Goal: Transaction & Acquisition: Purchase product/service

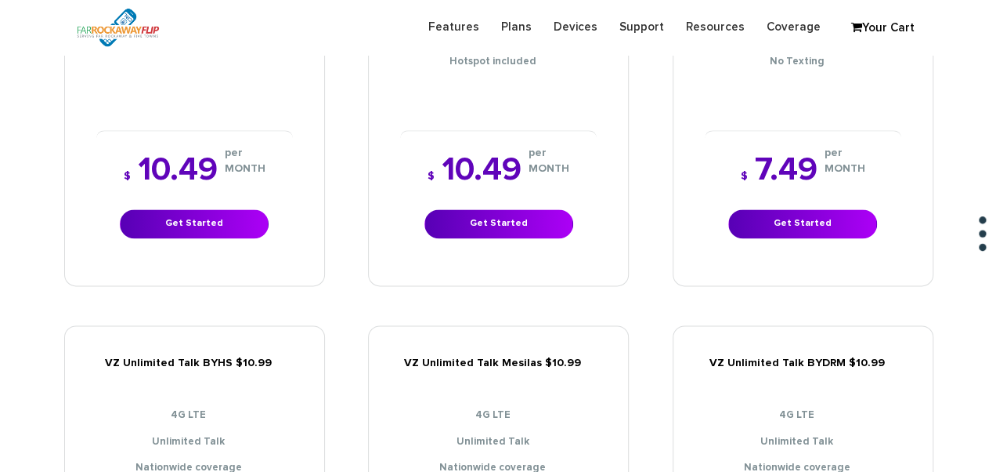
scroll to position [1181, 0]
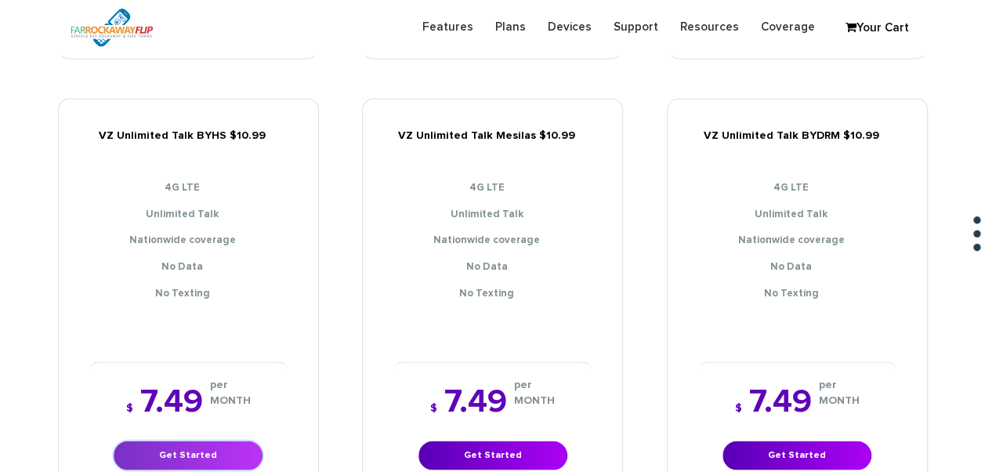
click at [166, 440] on link "Get Started" at bounding box center [188, 454] width 149 height 29
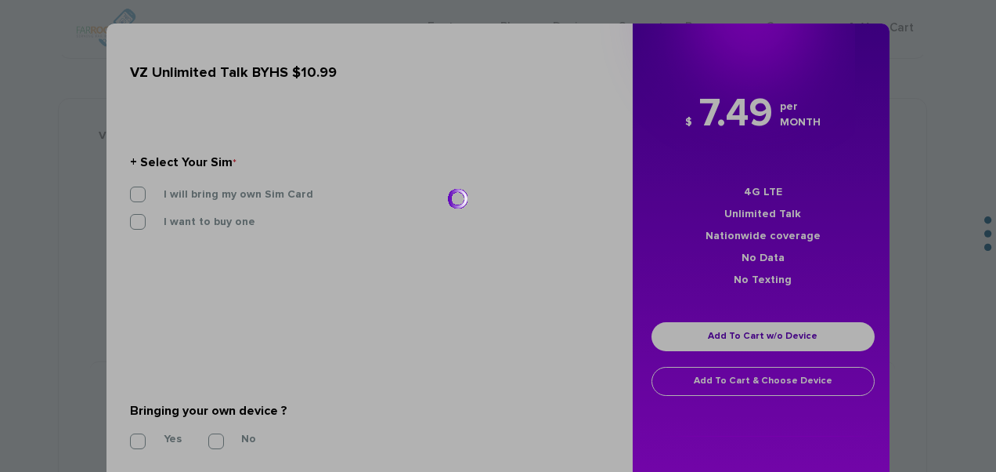
click at [224, 200] on div at bounding box center [498, 236] width 996 height 472
click at [260, 195] on div at bounding box center [498, 236] width 996 height 472
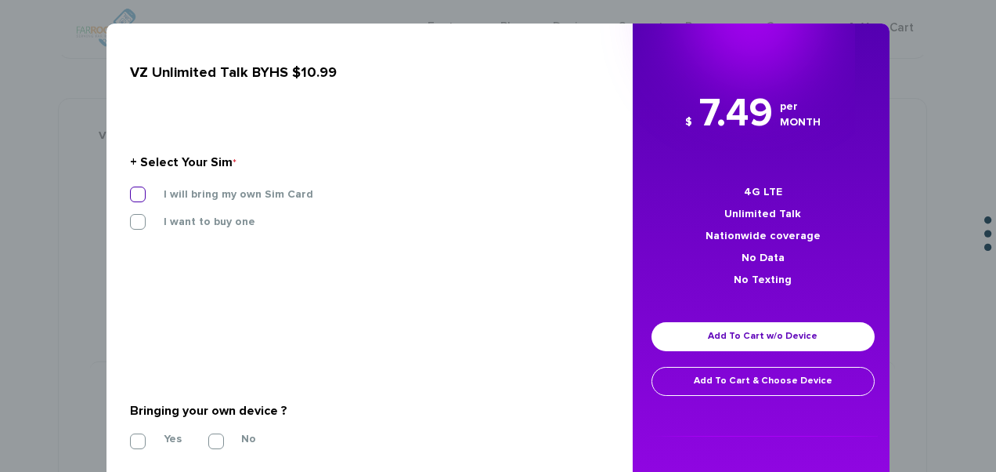
click at [258, 196] on label "I will bring my own Sim Card" at bounding box center [226, 194] width 173 height 14
click at [130, 190] on input "I will bring my own Sim Card" at bounding box center [130, 190] width 0 height 0
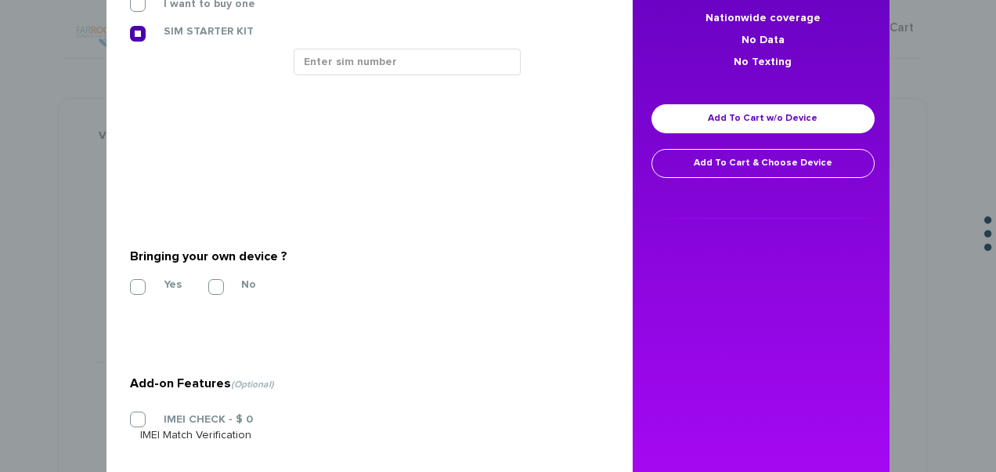
scroll to position [235, 0]
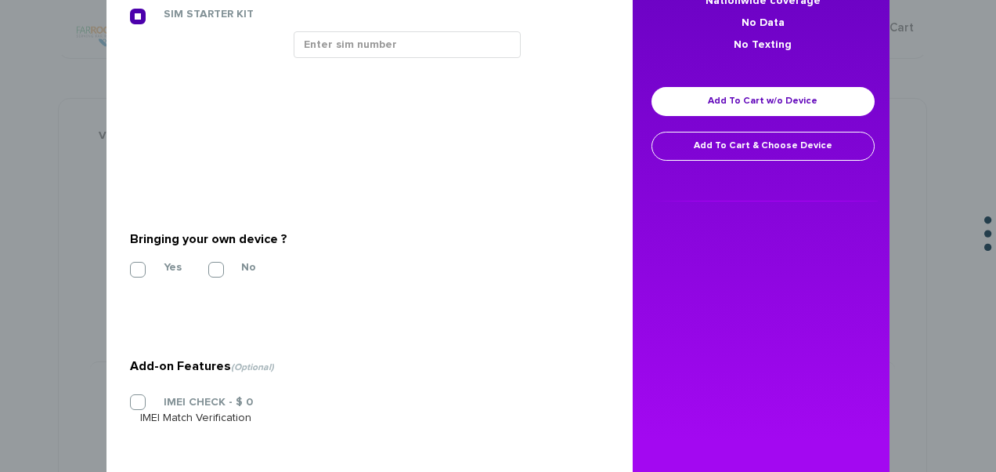
click at [133, 284] on section "Bringing your own device ? * Yes No" at bounding box center [364, 250] width 468 height 127
click at [140, 269] on label "Yes" at bounding box center [161, 267] width 42 height 14
click at [130, 265] on input "Yes" at bounding box center [130, 265] width 0 height 0
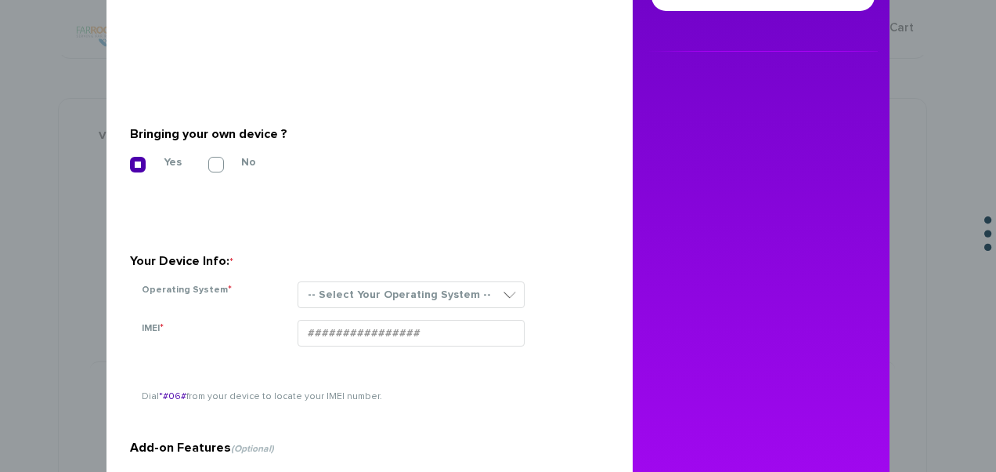
scroll to position [392, 0]
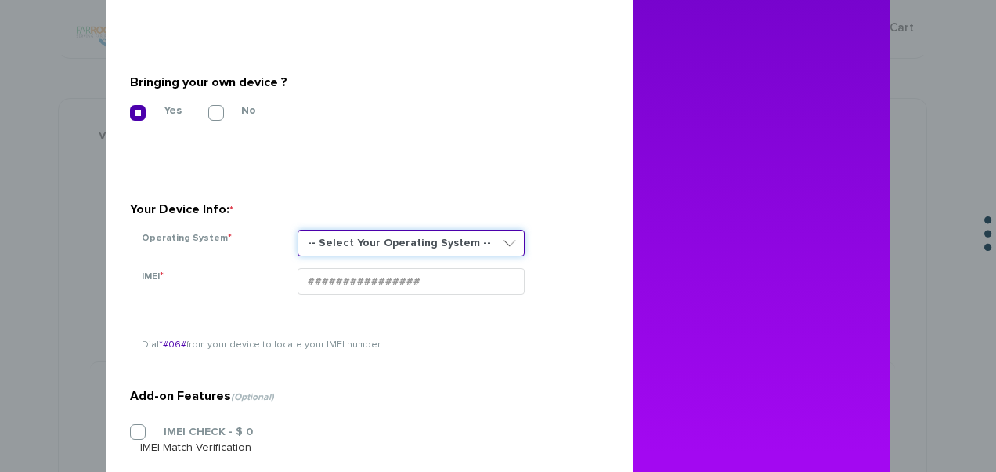
click at [375, 242] on select "-- Select Your Operating System -- ANDROID BLACKBERRY IOS NONE (BASIC PHONE) WI…" at bounding box center [411, 243] width 227 height 27
select select "NONE (BASIC PHONE)"
click at [298, 230] on select "-- Select Your Operating System -- ANDROID BLACKBERRY IOS NONE (BASIC PHONE) WI…" at bounding box center [411, 243] width 227 height 27
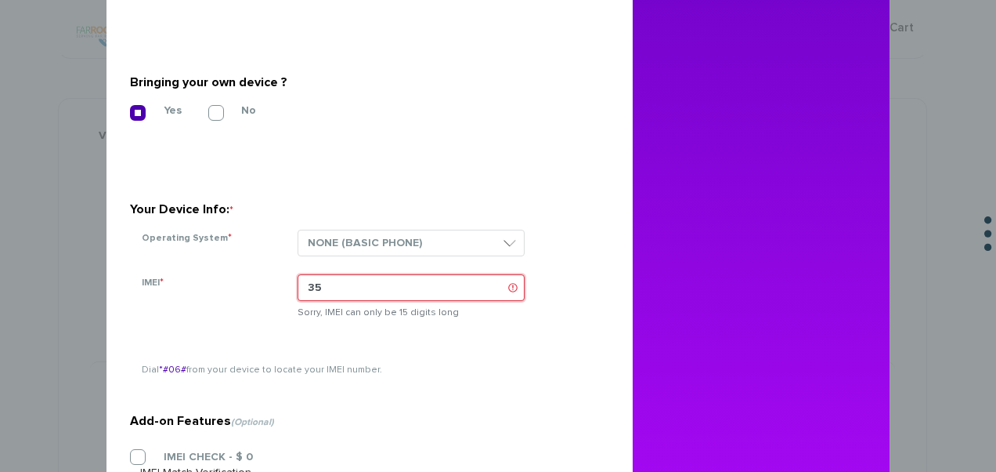
click at [276, 265] on section "Your Device Info: * Operating System * -- Select Your Operating System -- ANDRO…" at bounding box center [364, 212] width 468 height 111
paste input "4834102116047"
type input "354834102116047"
click at [483, 168] on section "Your Device Info: * Operating System * -- Select Your Operating System -- ANDRO…" at bounding box center [364, 212] width 468 height 111
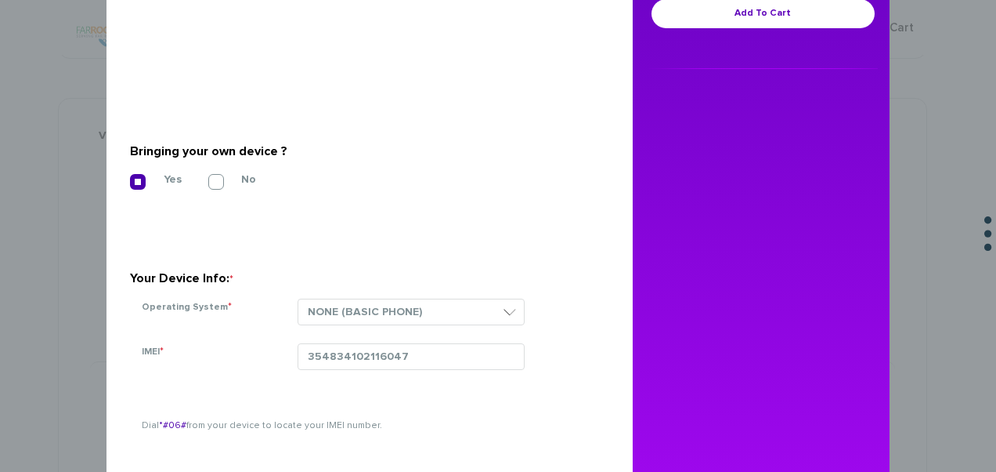
scroll to position [235, 0]
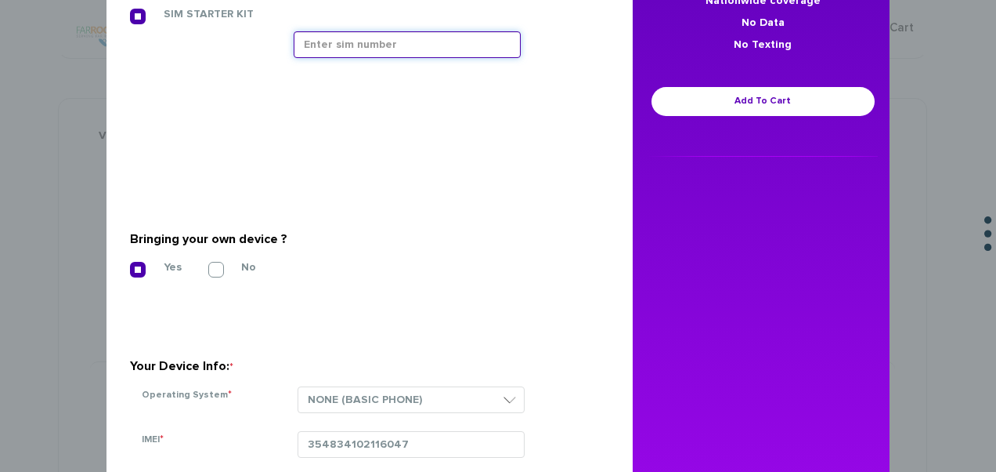
click at [403, 45] on input "text" at bounding box center [407, 44] width 227 height 27
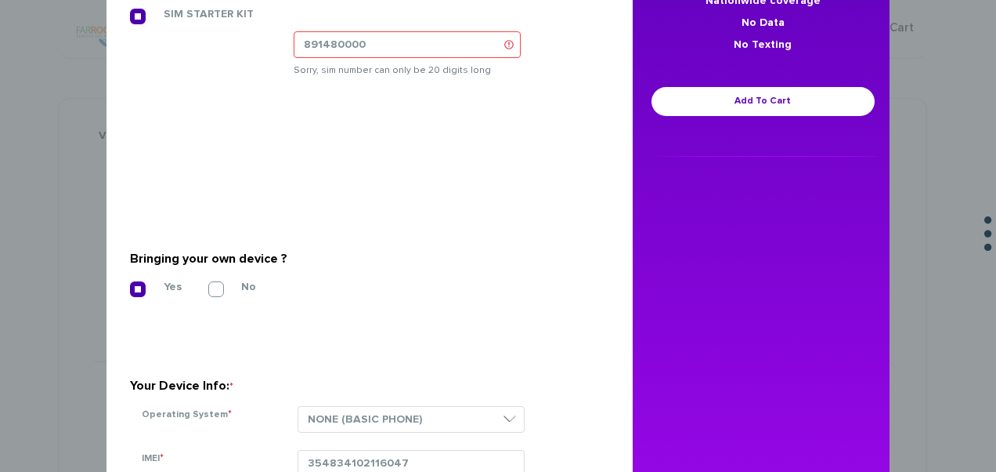
click at [602, 190] on div "VZ Unlimited Talk BYHS $10.99 + Select Your Sim * I will bring my own Sim Card …" at bounding box center [364, 260] width 538 height 945
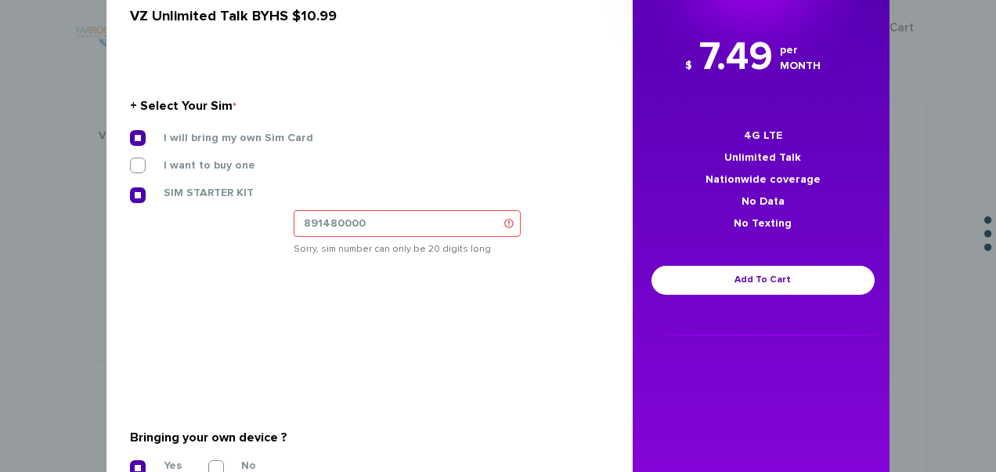
scroll to position [78, 0]
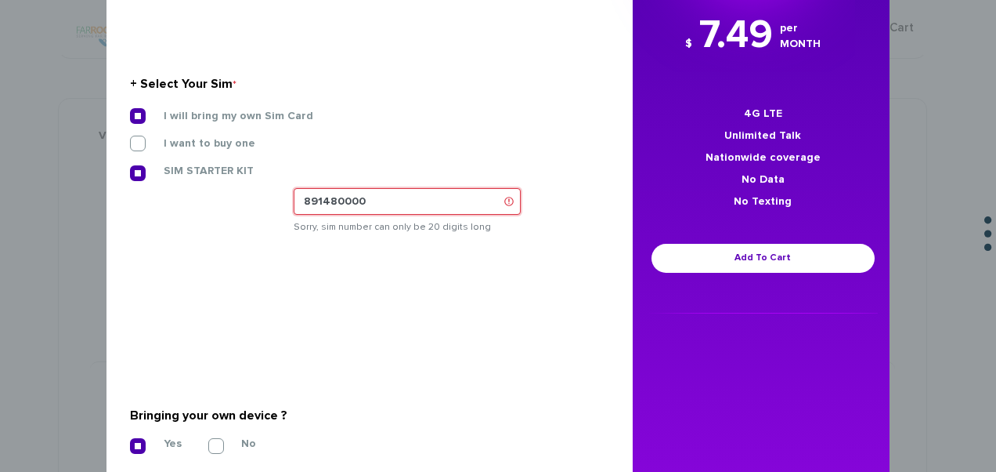
click at [465, 201] on input "891480000" at bounding box center [407, 201] width 227 height 27
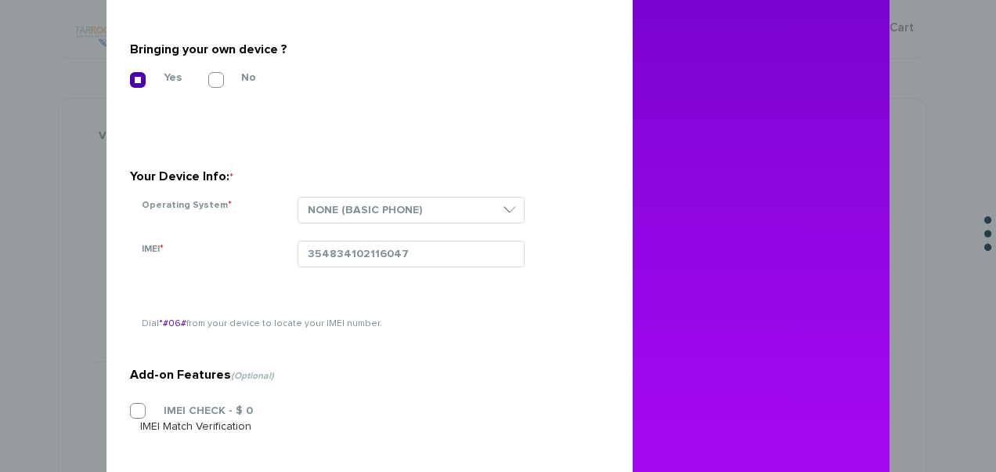
scroll to position [470, 0]
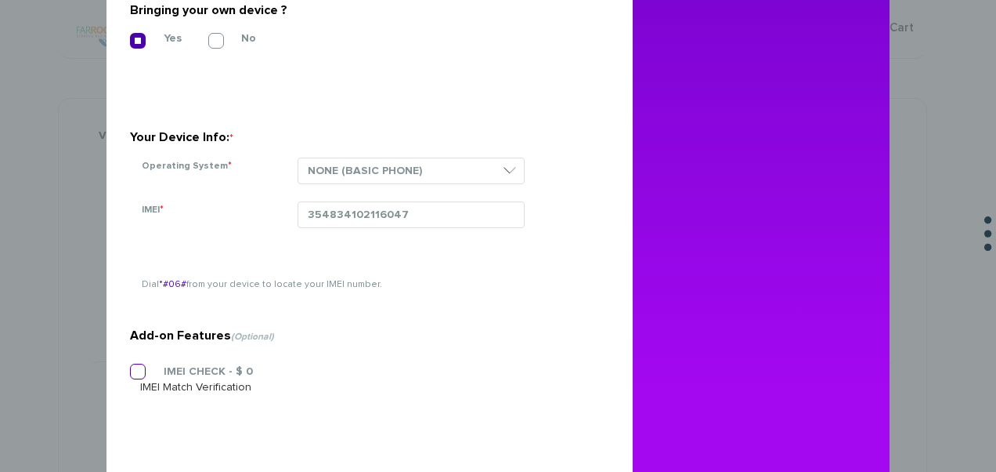
type input "[TECHNICAL_ID]"
click at [140, 374] on label "IMEI CHECK - $ 0" at bounding box center [196, 371] width 113 height 14
click at [130, 367] on input "IMEI CHECK - $ 0" at bounding box center [130, 367] width 0 height 0
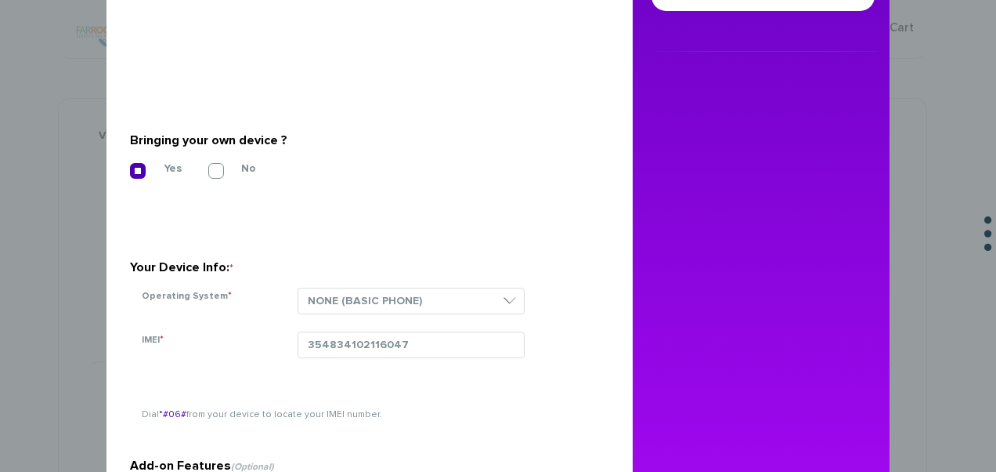
scroll to position [235, 0]
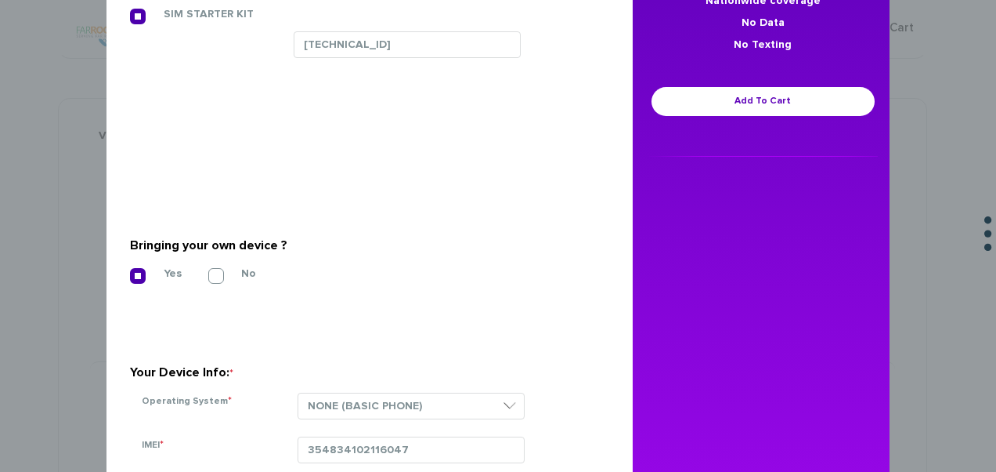
click at [758, 86] on div "$ 7.49 per MONTH 4G LTE Unlimited Talk Nationwide coverage No Data No Texting A…" at bounding box center [763, 4] width 261 height 306
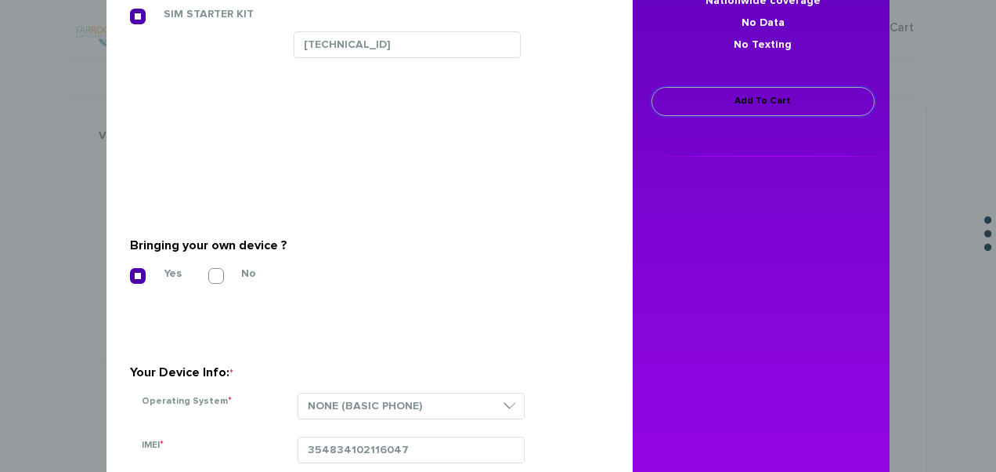
click at [755, 95] on link "Add To Cart" at bounding box center [763, 101] width 223 height 29
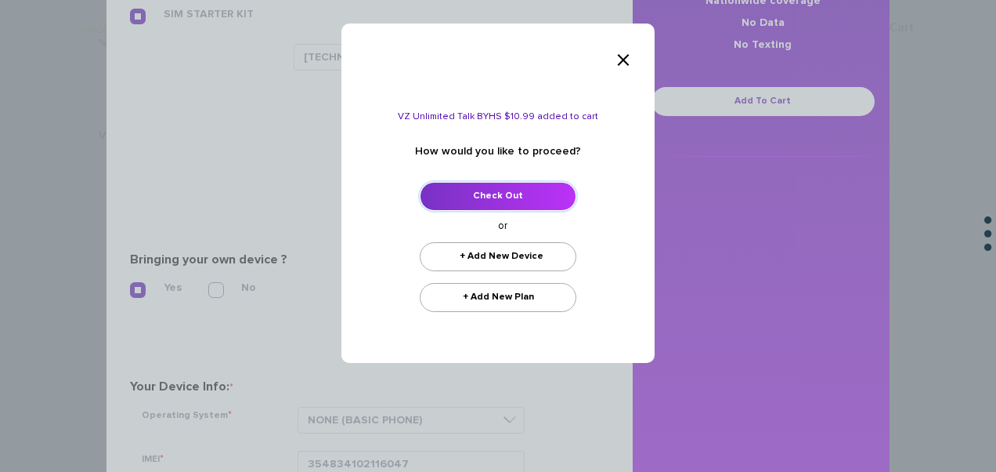
click at [548, 184] on link "Check Out" at bounding box center [498, 196] width 157 height 29
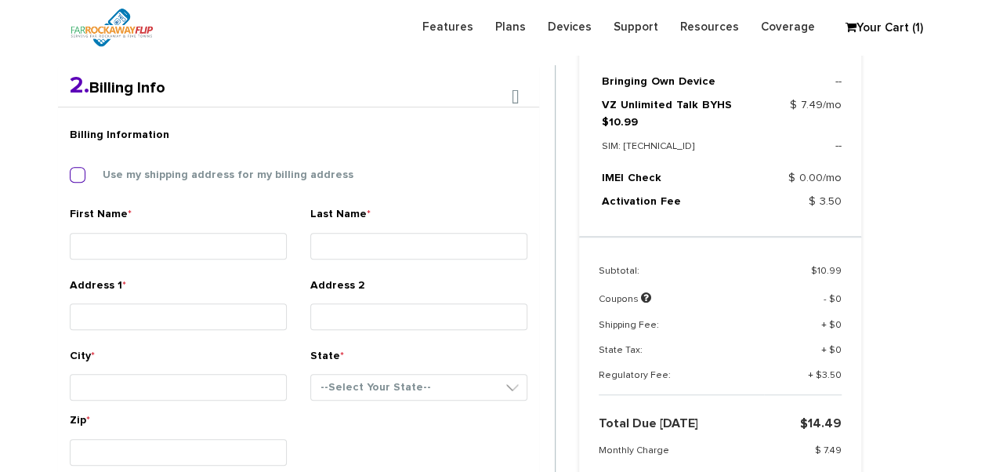
click at [139, 171] on label "Use my shipping address for my billing address" at bounding box center [216, 175] width 274 height 14
click at [70, 170] on input "Use my shipping address for my billing address" at bounding box center [70, 170] width 0 height 0
type input "chani"
type input "neiman"
type input "[STREET_ADDRESS]"
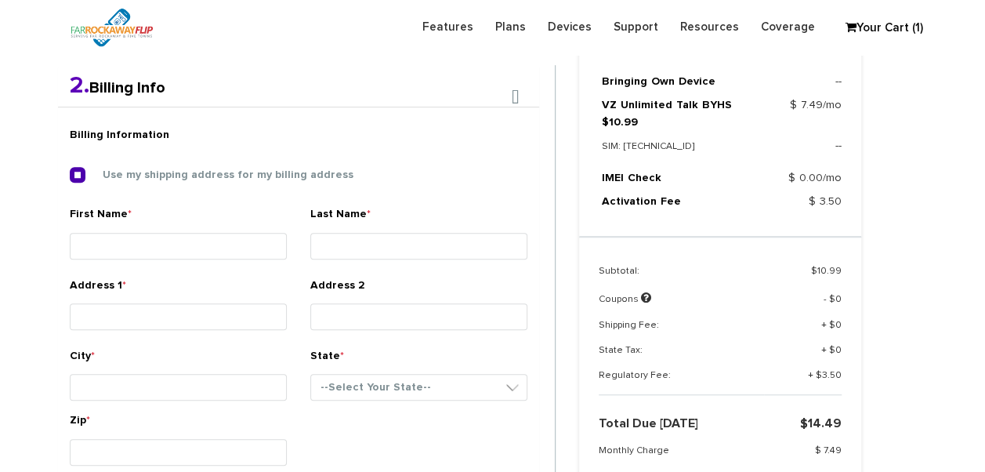
type input "[GEOGRAPHIC_DATA]"
select select "NY"
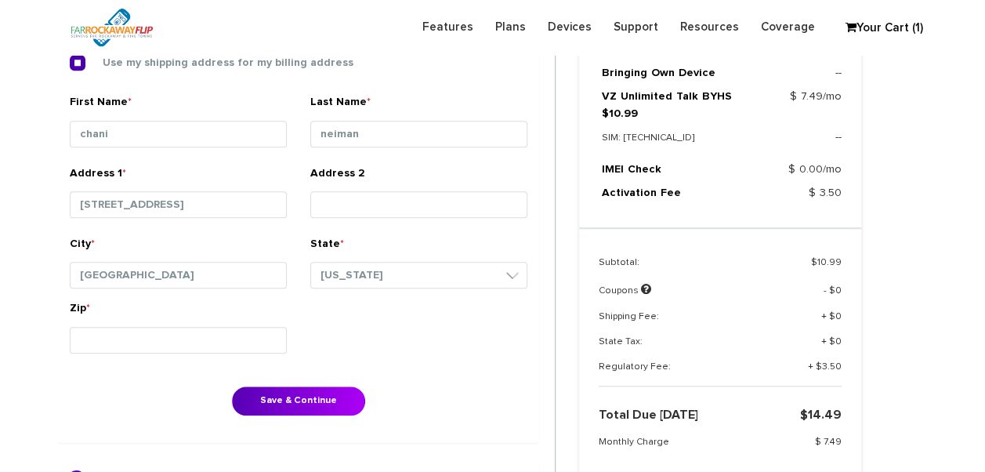
scroll to position [562, 0]
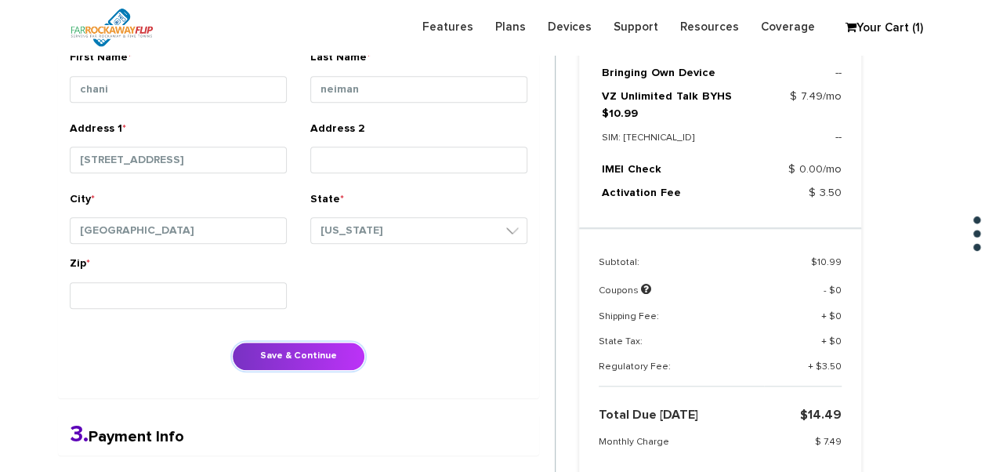
click at [327, 354] on button "Save & Continue" at bounding box center [298, 356] width 133 height 29
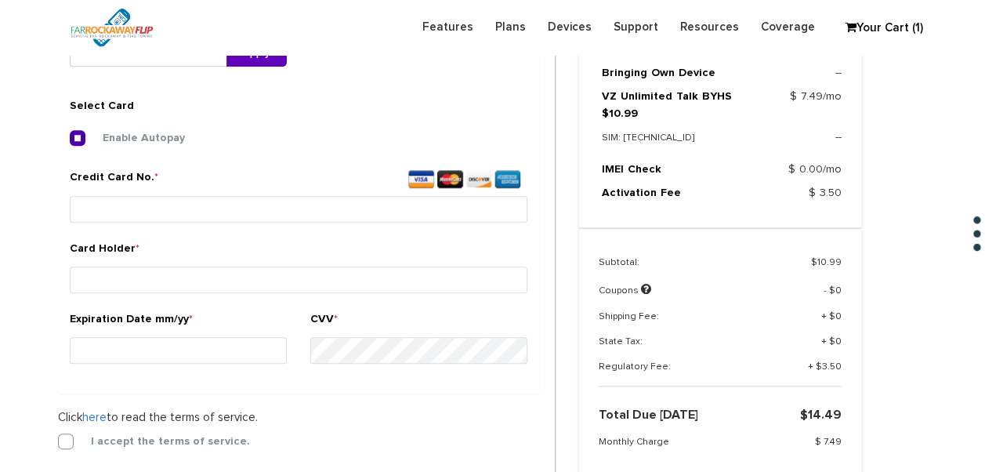
click at [71, 428] on form "2. Billing Info Billing Information Use my shipping address for my billing addr…" at bounding box center [306, 225] width 497 height 673
click at [70, 436] on label "I accept the terms of service." at bounding box center [158, 440] width 183 height 14
click at [58, 436] on input "I accept the terms of service." at bounding box center [58, 436] width 0 height 0
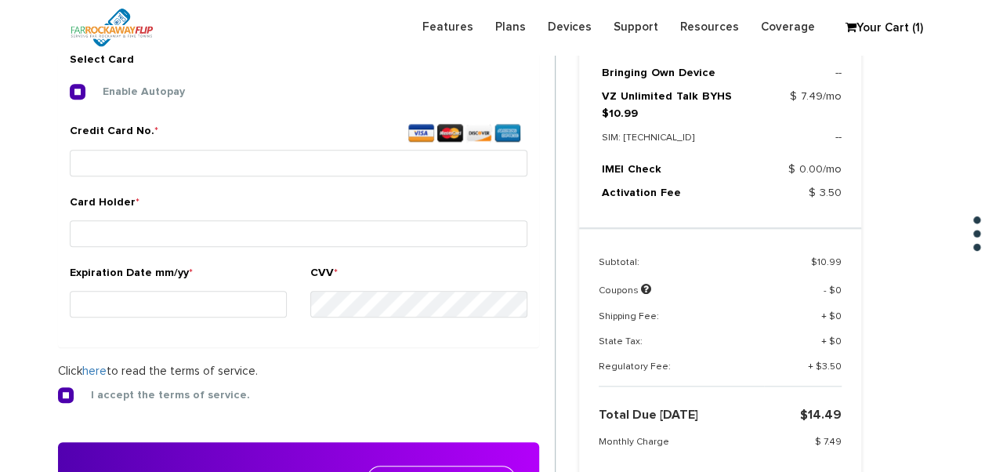
scroll to position [661, 0]
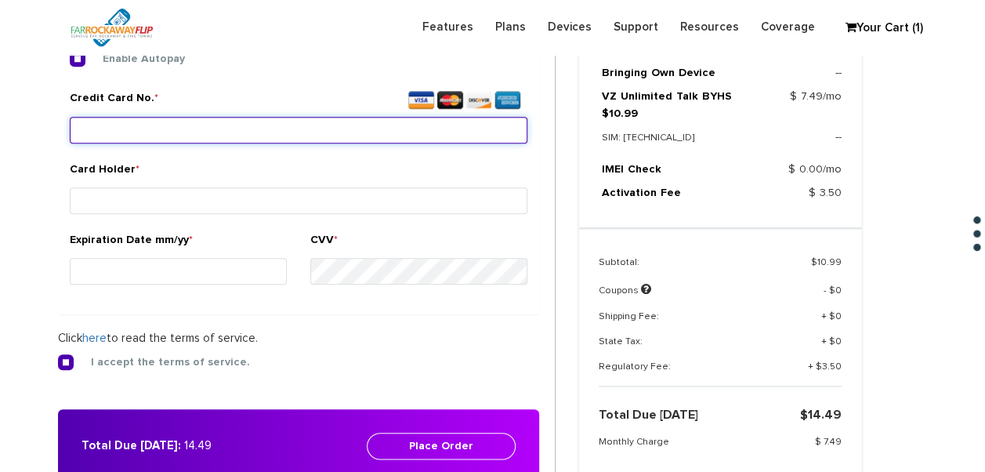
click at [393, 136] on input "Credit Card No. *" at bounding box center [298, 130] width 457 height 27
type input "4482 3302 0885 5536"
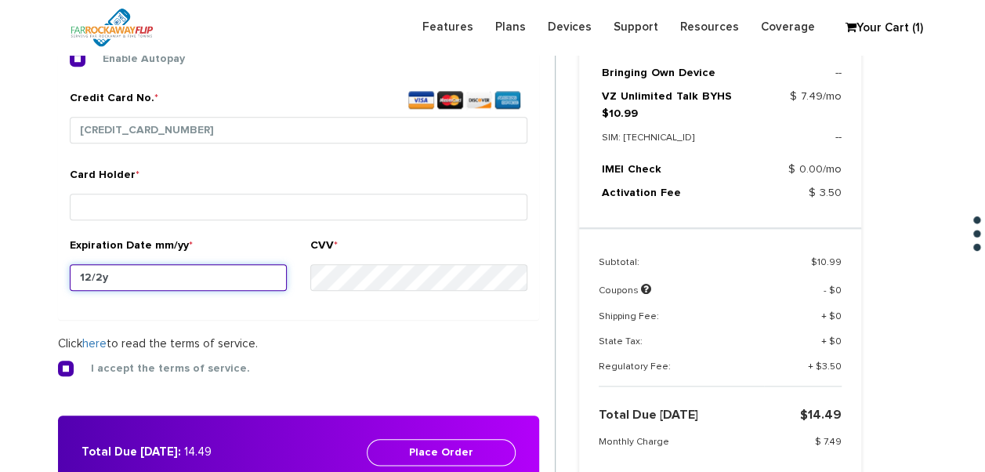
type input "12/28"
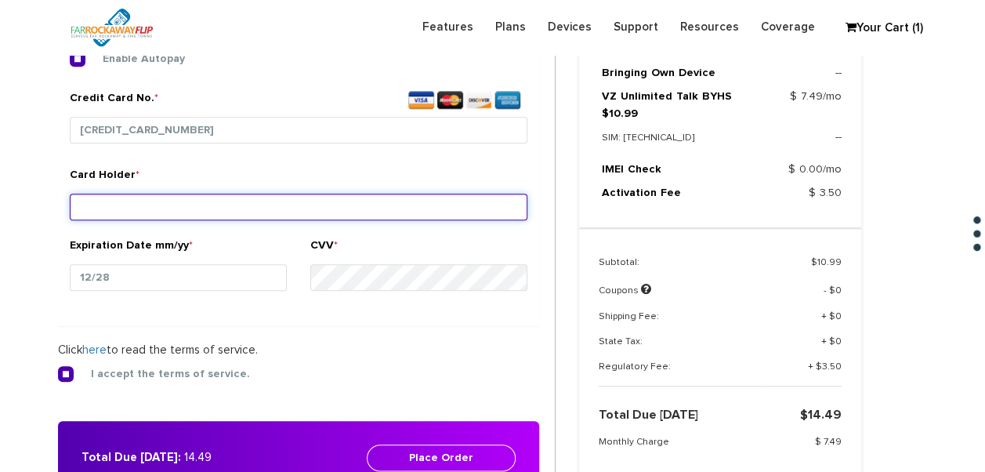
click at [345, 195] on input "Card Holder *" at bounding box center [298, 206] width 457 height 27
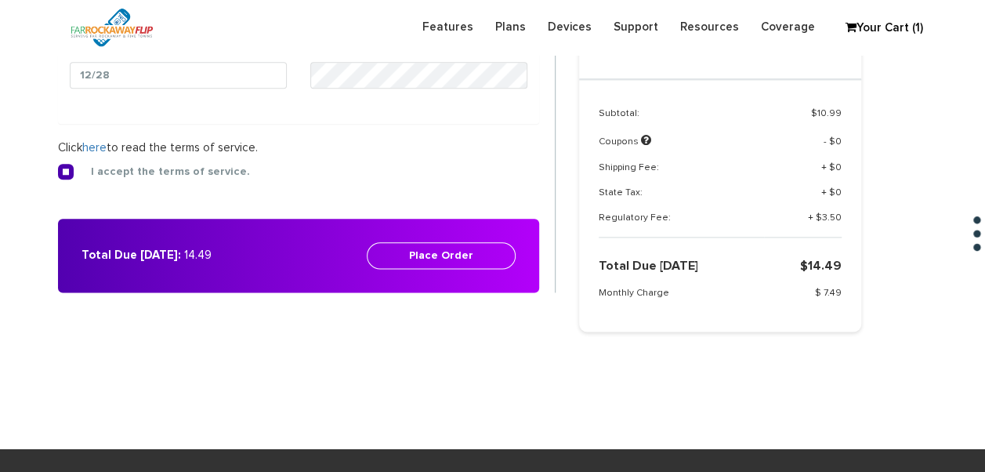
scroll to position [896, 0]
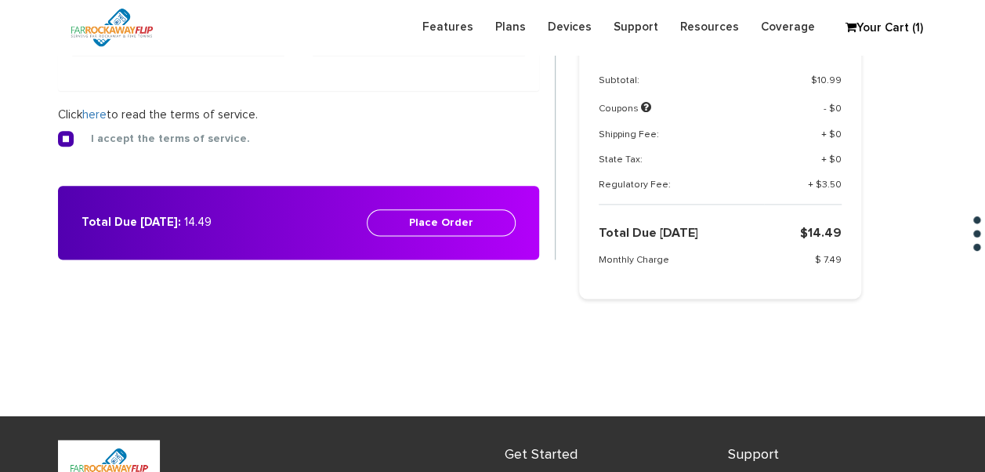
type input "neiman"
click at [454, 231] on button "Place Order" at bounding box center [441, 222] width 149 height 27
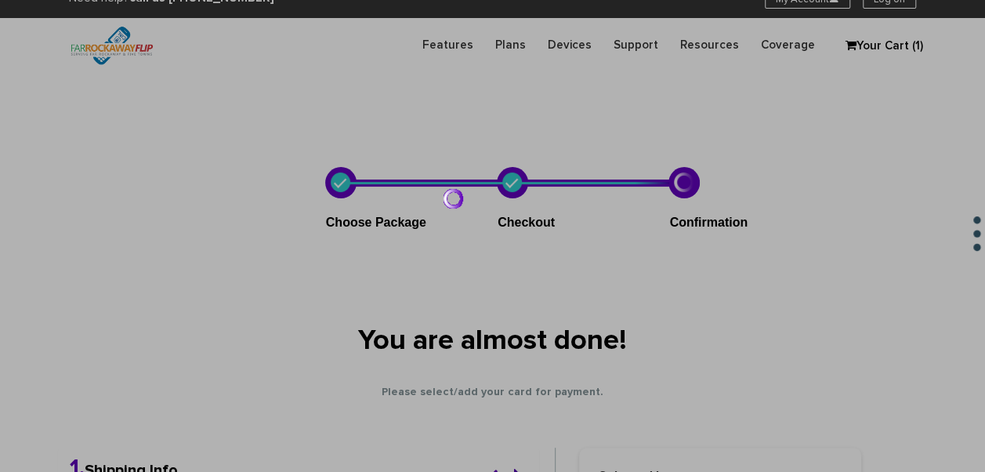
scroll to position [0, 0]
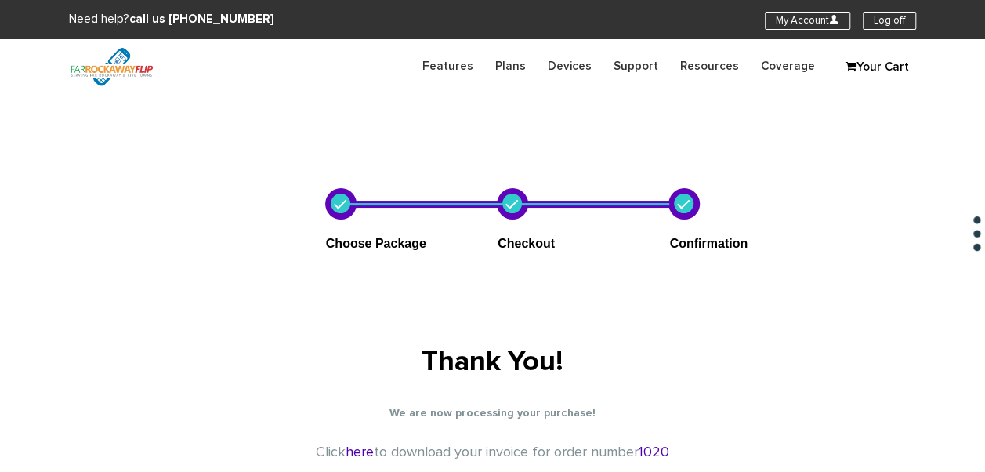
click at [799, 7] on section "Need help? call us 888-679-3483 My Account U Log off" at bounding box center [492, 19] width 985 height 39
click at [801, 13] on link "My Account U" at bounding box center [807, 21] width 85 height 18
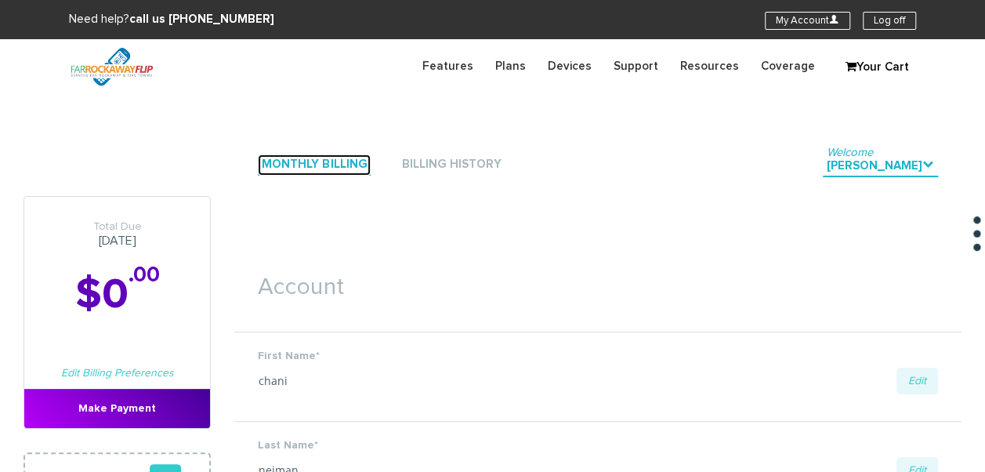
click at [315, 158] on link "Monthly Billing" at bounding box center [314, 164] width 113 height 21
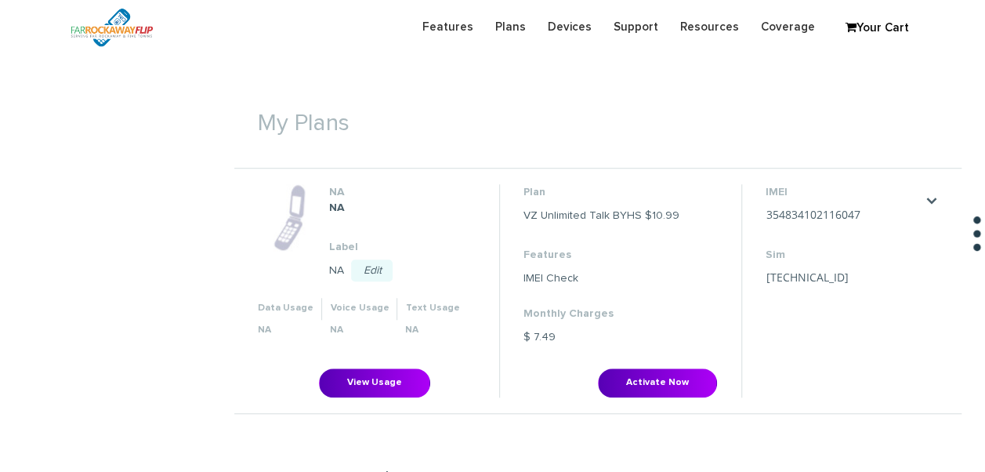
scroll to position [548, 0]
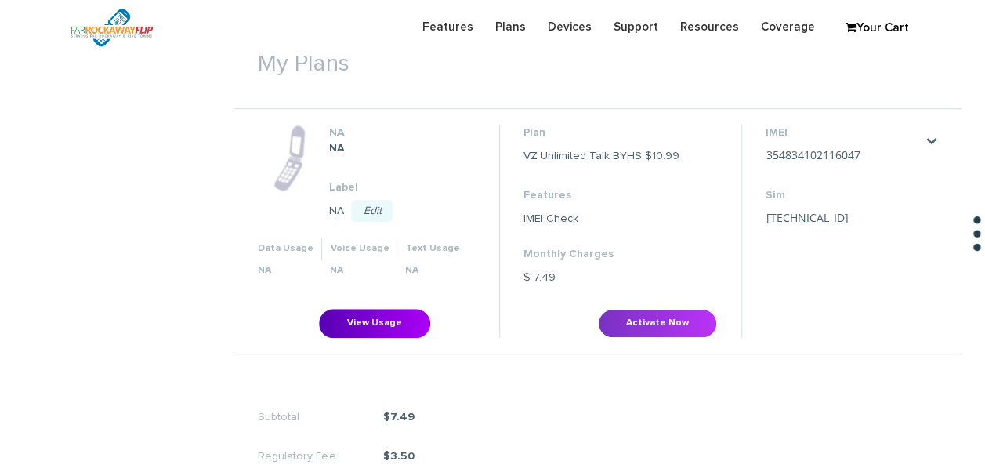
click at [632, 307] on li "Plan VZ Unlimited Talk BYHS $10.99 Features IMEI Check Monthly Charges $ 7.49 A…" at bounding box center [620, 231] width 242 height 212
click at [636, 326] on button "Activate Now" at bounding box center [657, 323] width 119 height 29
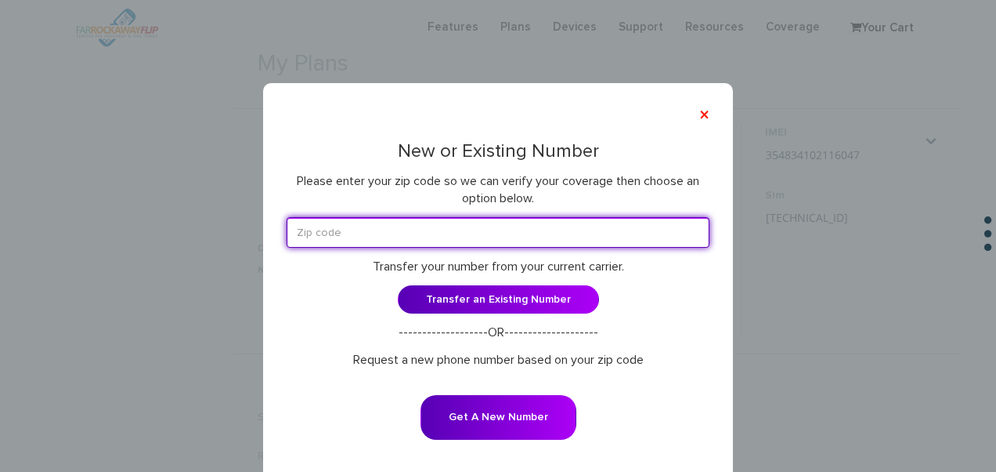
click at [507, 230] on input "text" at bounding box center [498, 232] width 423 height 31
type input "11230"
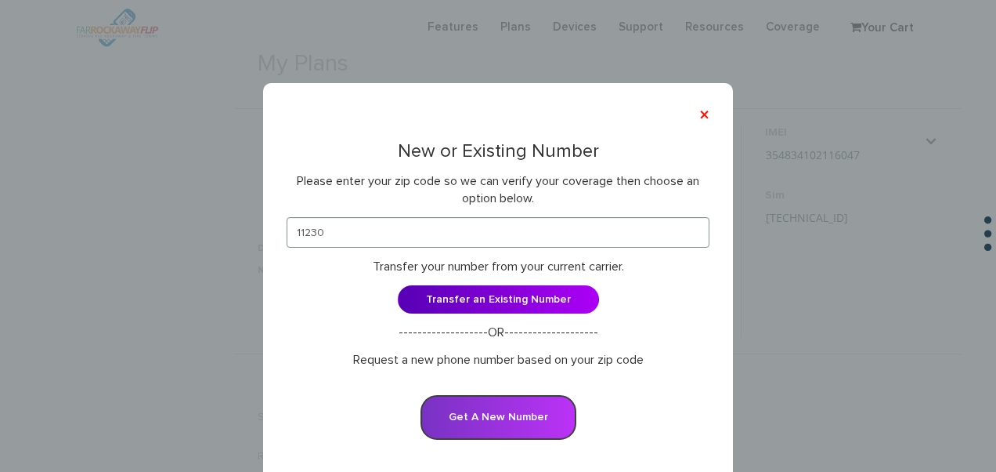
click at [514, 396] on button "Get A New Number" at bounding box center [499, 417] width 156 height 45
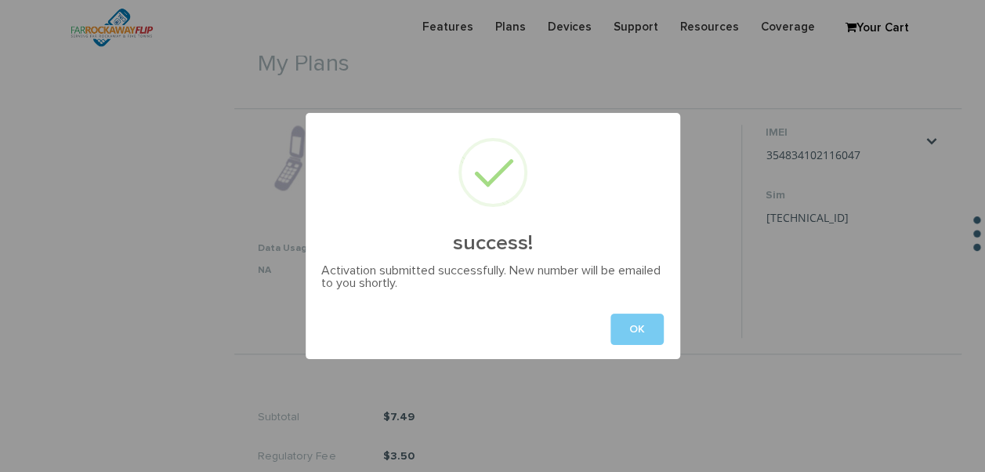
click at [642, 324] on button "OK" at bounding box center [636, 328] width 53 height 31
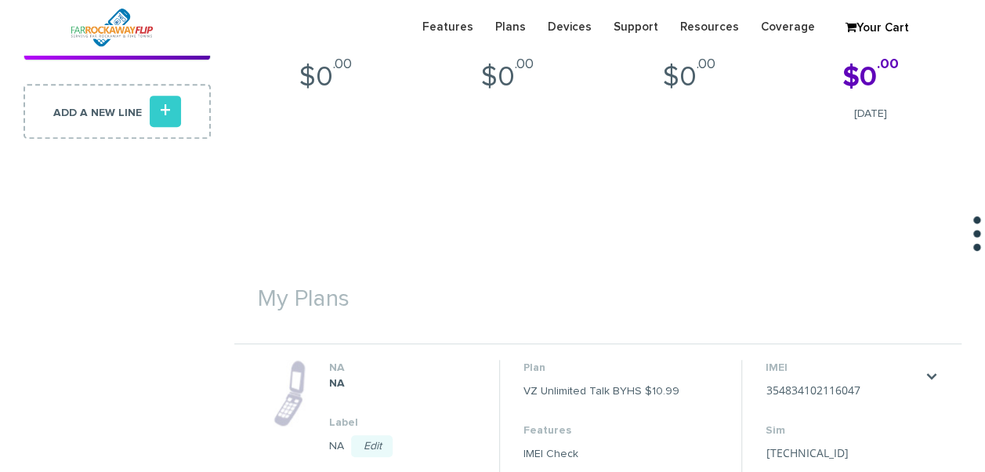
scroll to position [392, 0]
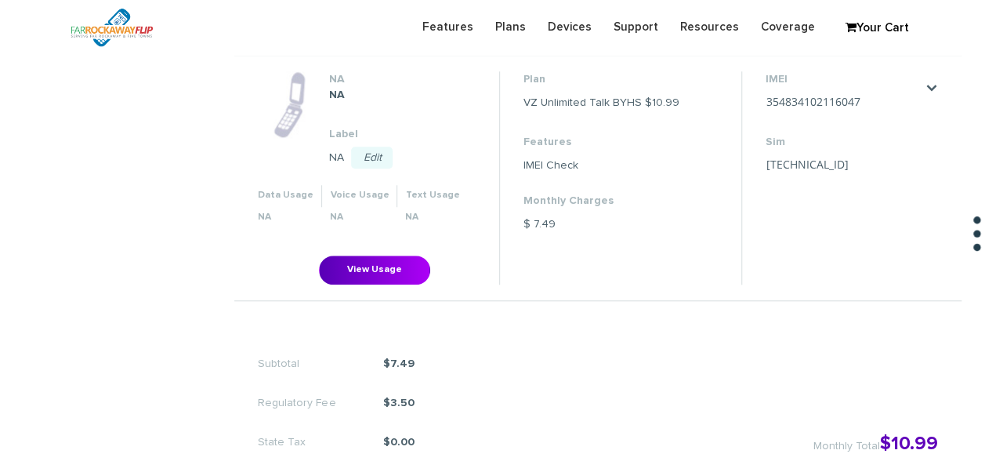
scroll to position [547, 0]
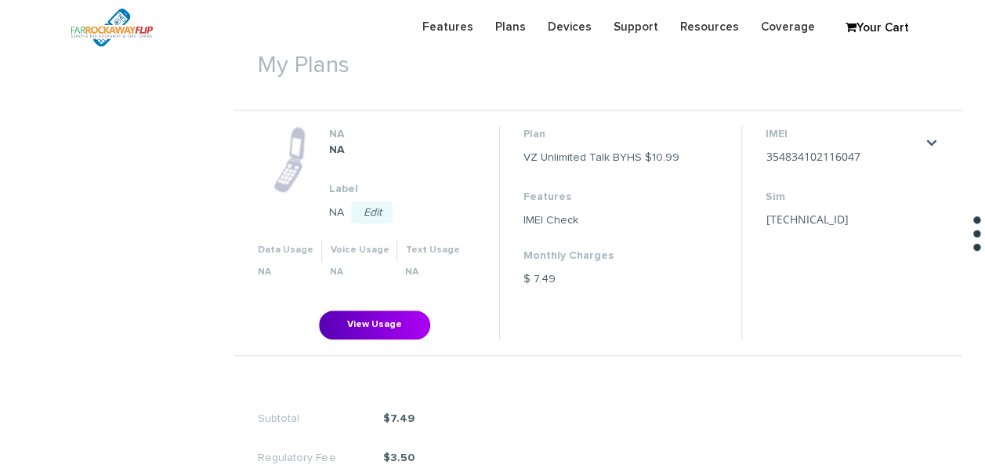
scroll to position [547, 0]
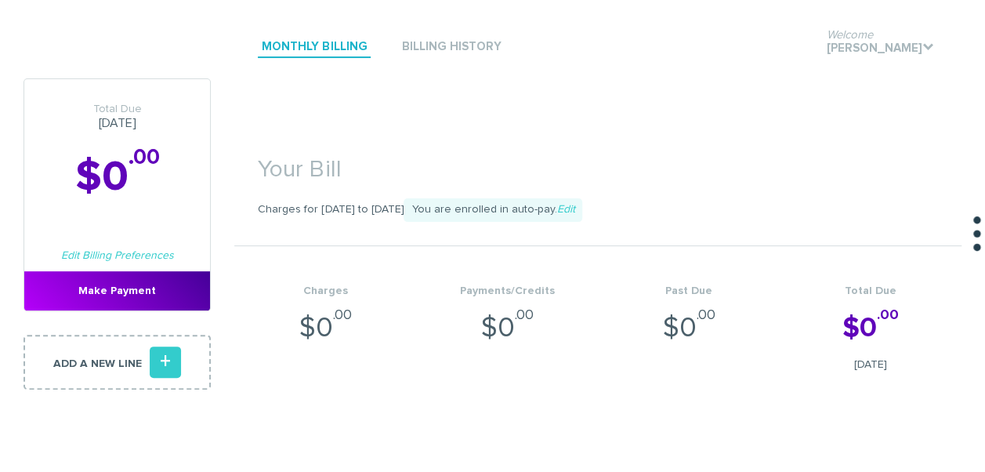
scroll to position [313, 0]
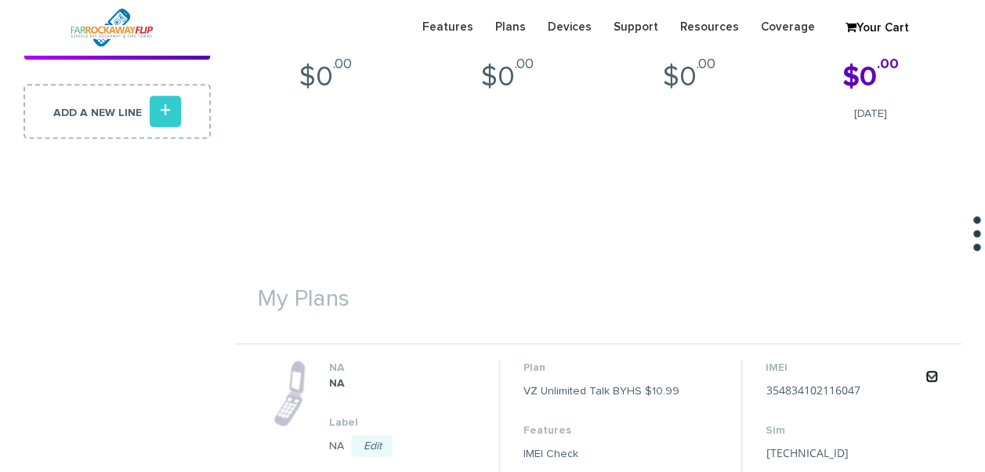
click at [927, 373] on link "." at bounding box center [931, 376] width 13 height 13
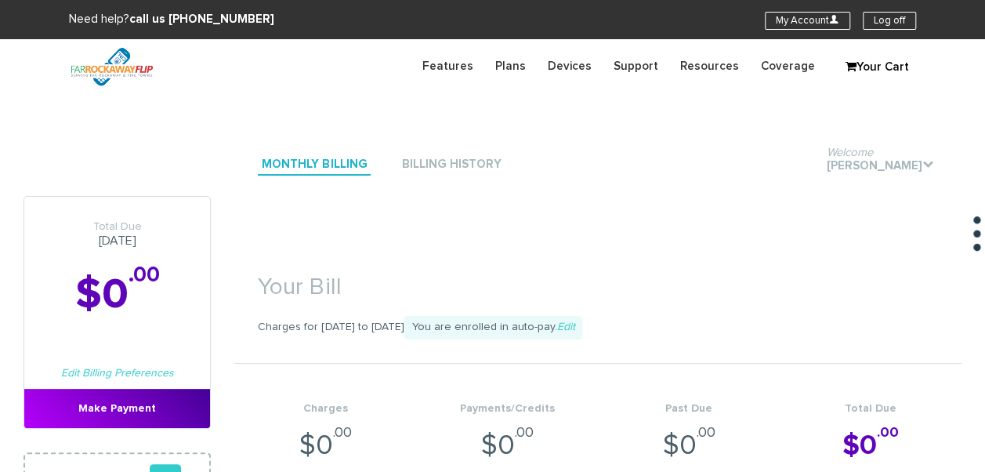
scroll to position [0, 0]
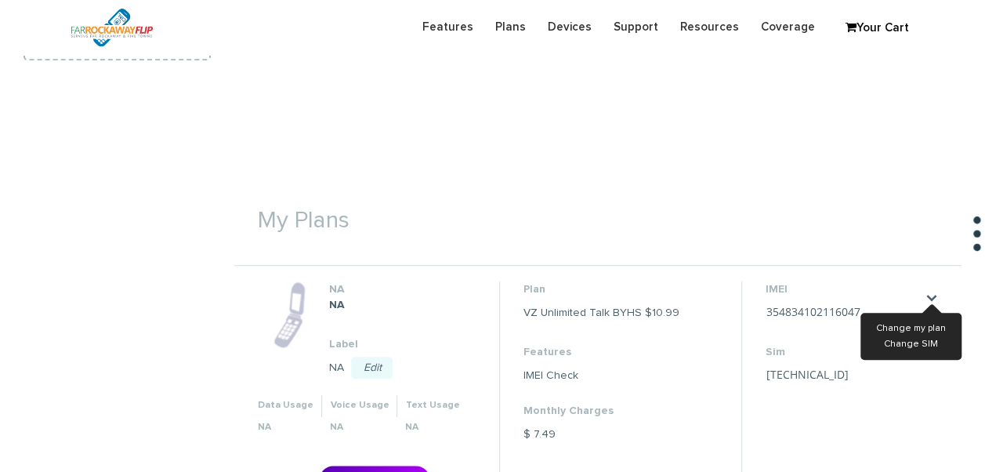
click at [685, 121] on div "Your Bill Charges for Sep 09, 2025 to Oct 08, 2025 You are enrolled in auto-pay…" at bounding box center [597, 251] width 727 height 1004
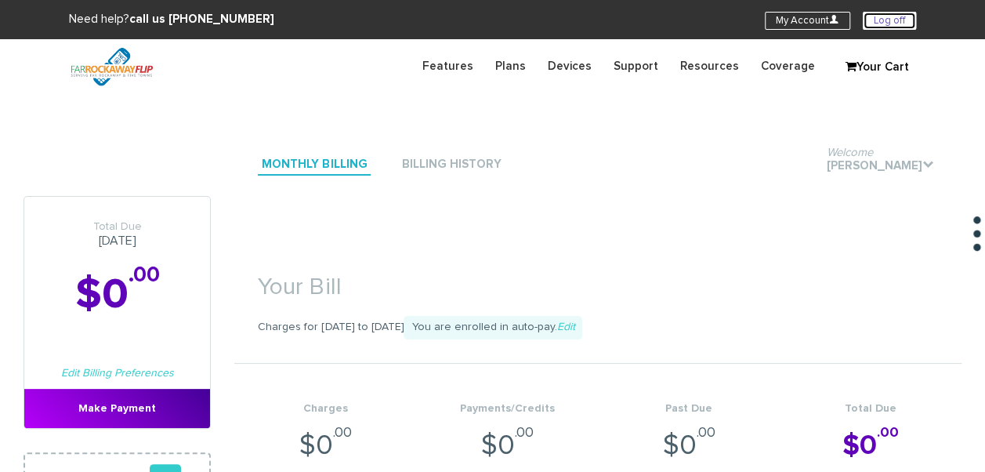
click at [882, 17] on link "Log off" at bounding box center [888, 21] width 53 height 18
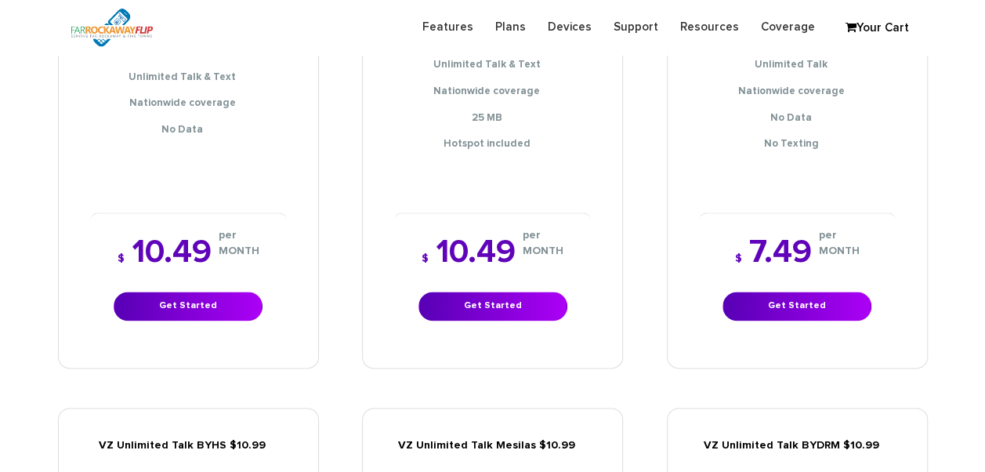
scroll to position [862, 0]
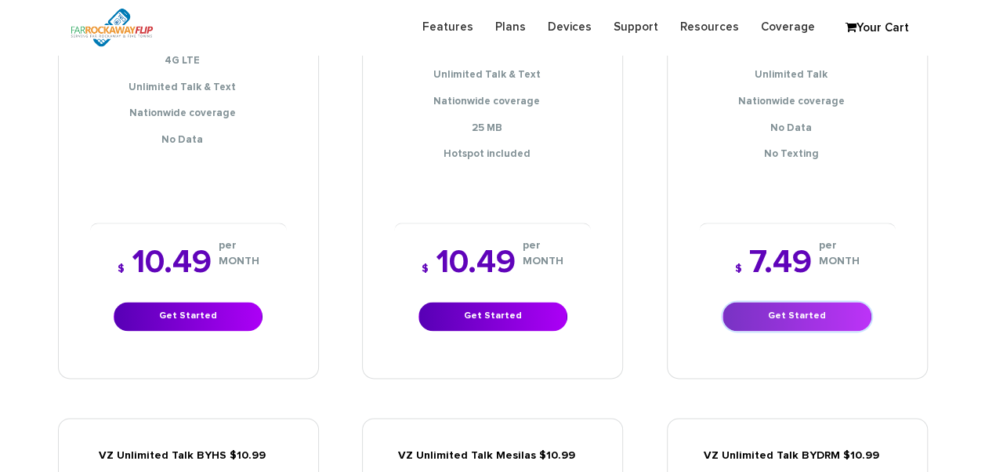
click at [757, 302] on link "Get Started" at bounding box center [796, 316] width 149 height 29
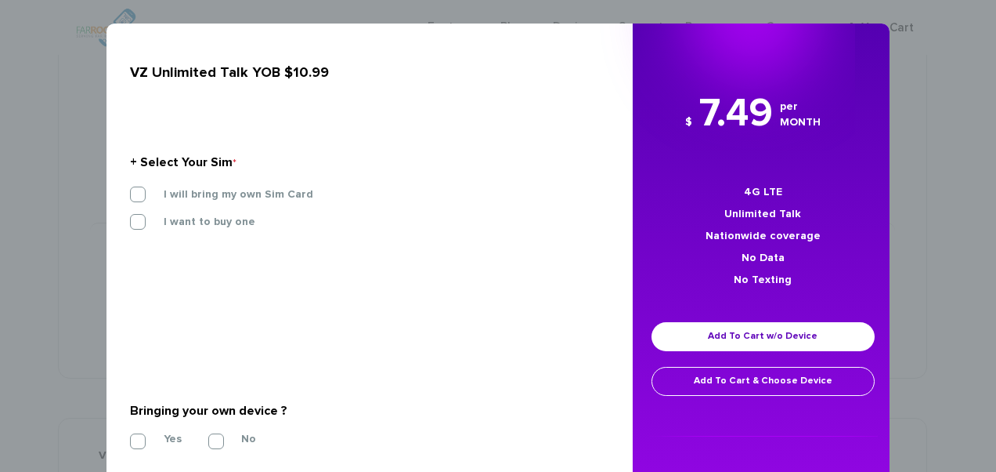
click at [872, 173] on div "$ 7.49 per MONTH 4G LTE Unlimited Talk Nationwide coverage No Data No Texting A…" at bounding box center [763, 261] width 261 height 351
click at [950, 205] on div "× VZ Unlimited Talk YOB $10.99 + Select Your Sim * I will bring my own Sim Card…" at bounding box center [498, 236] width 996 height 472
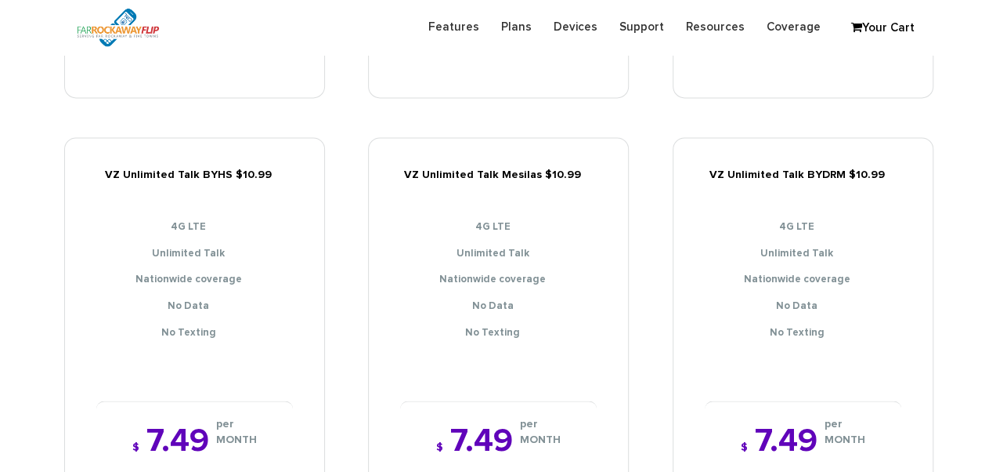
scroll to position [1175, 0]
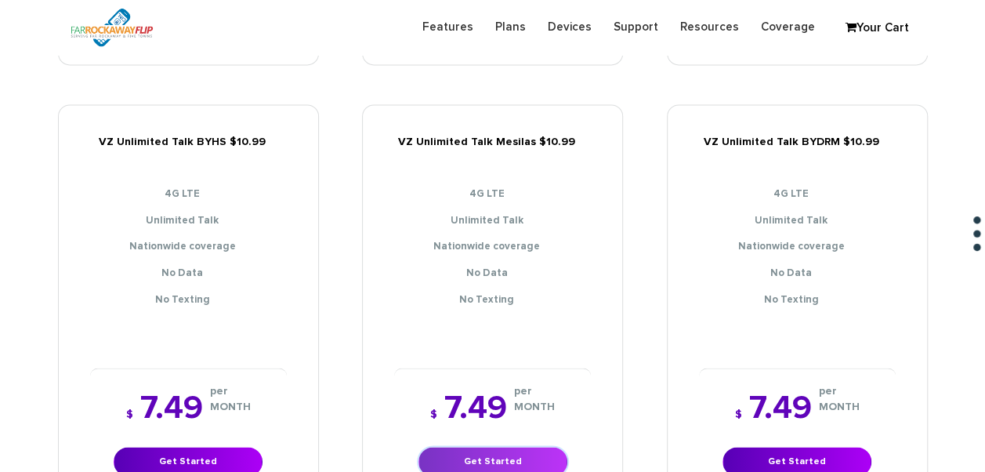
click at [542, 447] on link "Get Started" at bounding box center [492, 461] width 149 height 29
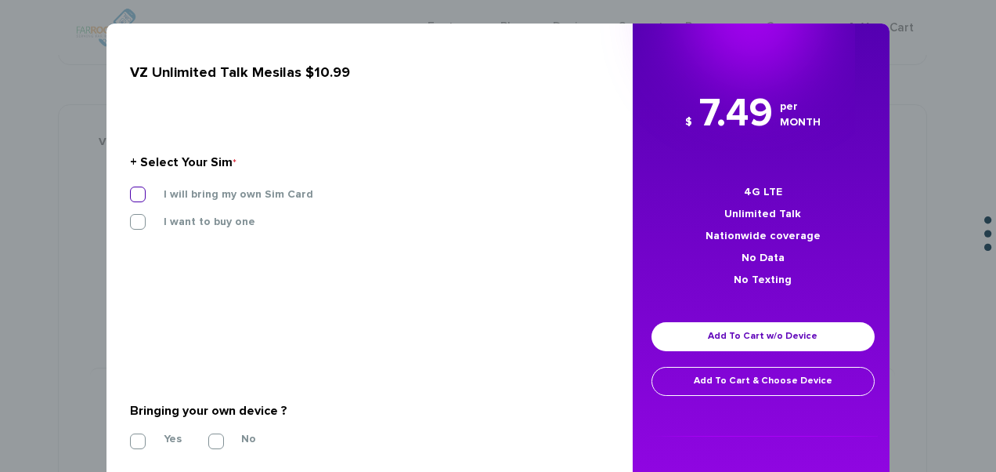
click at [263, 196] on label "I will bring my own Sim Card" at bounding box center [226, 194] width 173 height 14
click at [130, 190] on input "I will bring my own Sim Card" at bounding box center [130, 190] width 0 height 0
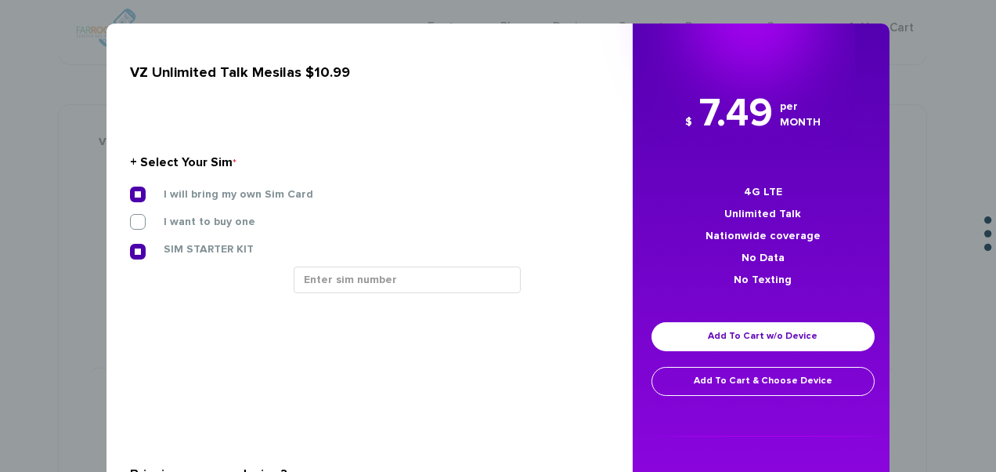
click at [306, 259] on div "SIM STARTER KIT" at bounding box center [363, 253] width 491 height 25
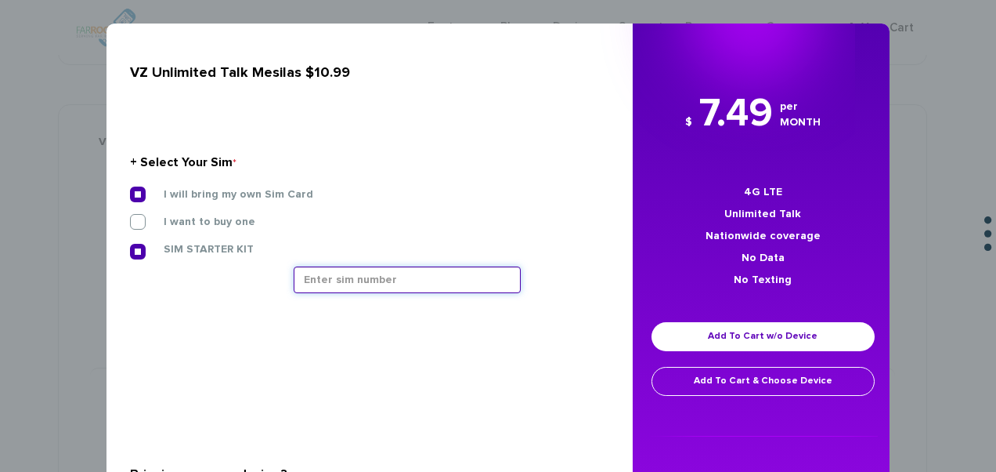
click at [319, 269] on input "text" at bounding box center [407, 279] width 227 height 27
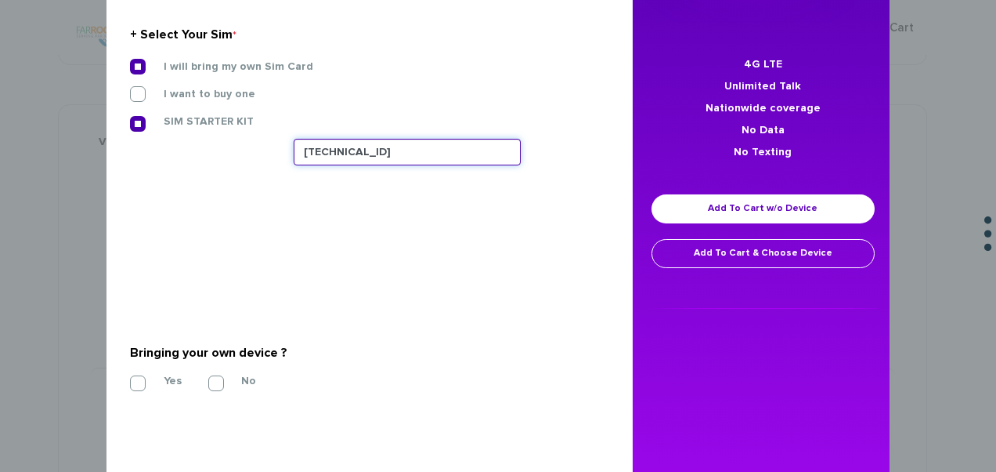
scroll to position [308, 0]
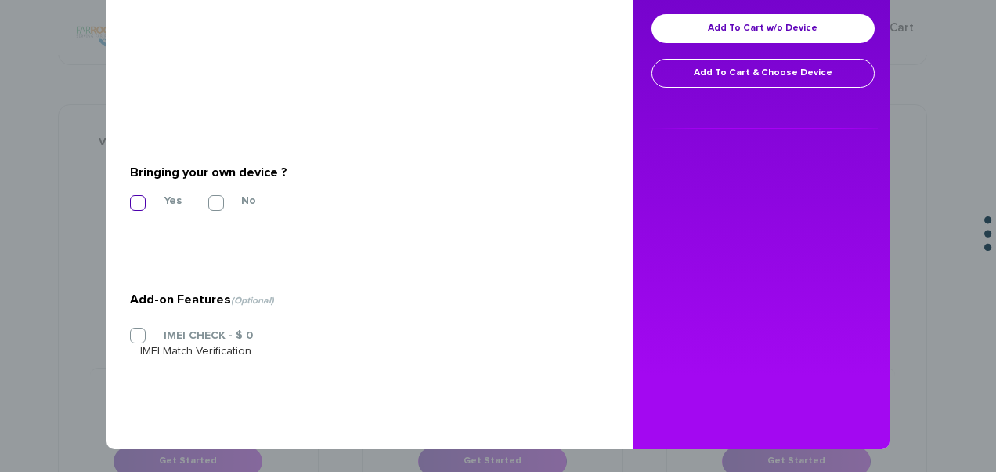
type input "89148000011835956457"
click at [150, 193] on label "Yes" at bounding box center [161, 200] width 42 height 14
click at [130, 198] on input "Yes" at bounding box center [130, 198] width 0 height 0
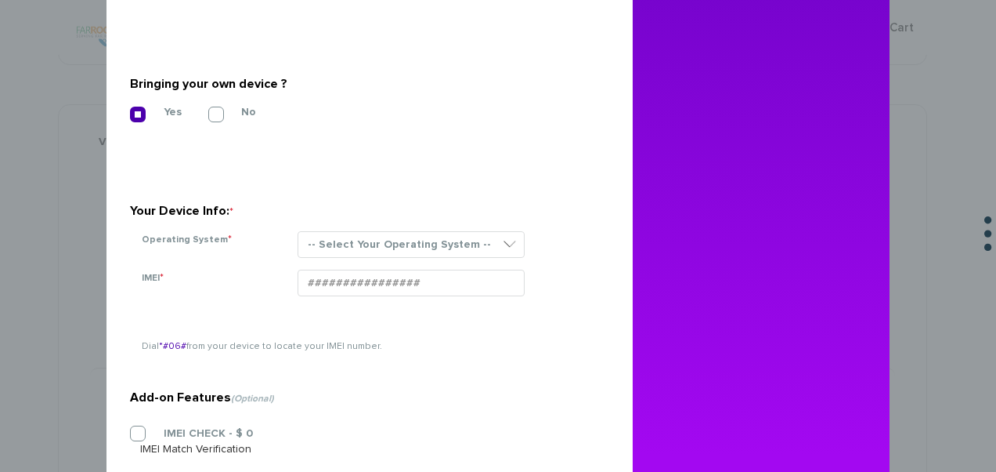
scroll to position [465, 0]
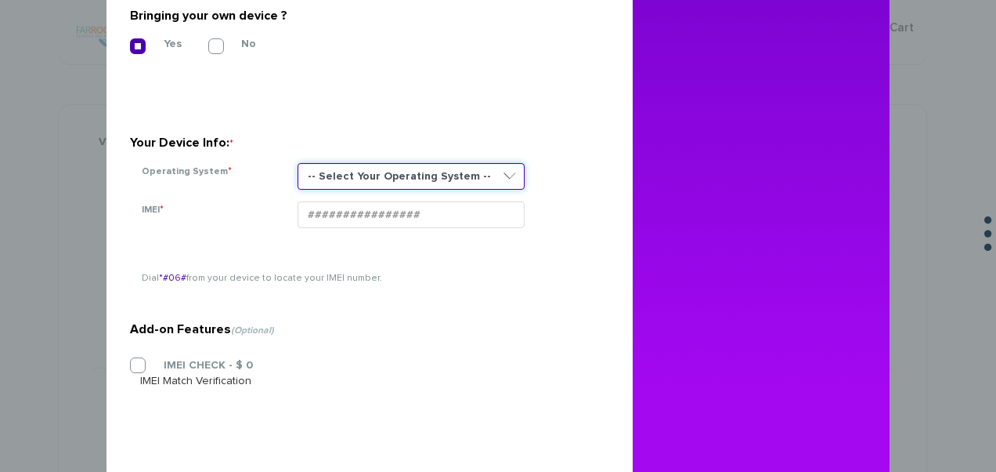
click at [417, 168] on select "-- Select Your Operating System -- ANDROID BLACKBERRY IOS NONE (BASIC PHONE) WI…" at bounding box center [411, 176] width 227 height 27
select select "NONE (BASIC PHONE)"
click at [298, 163] on select "-- Select Your Operating System -- ANDROID BLACKBERRY IOS NONE (BASIC PHONE) WI…" at bounding box center [411, 176] width 227 height 27
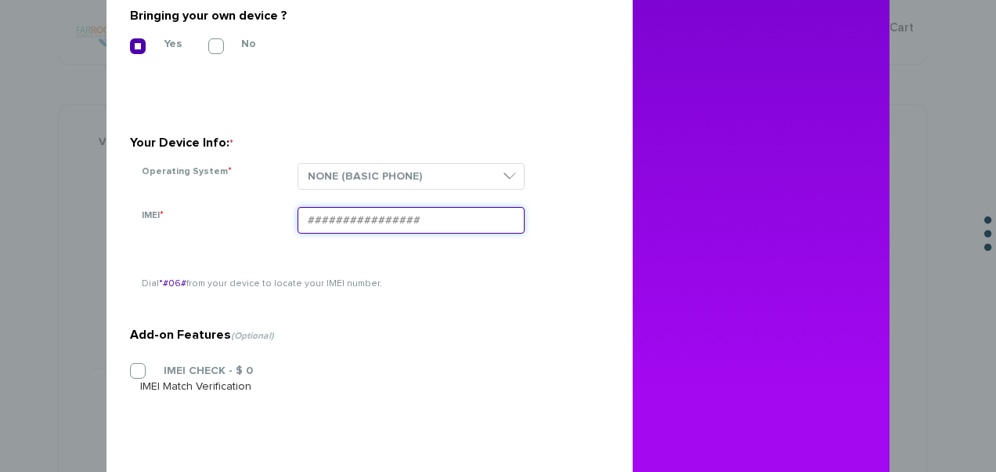
paste input "354834105705077"
type input "354834105705077"
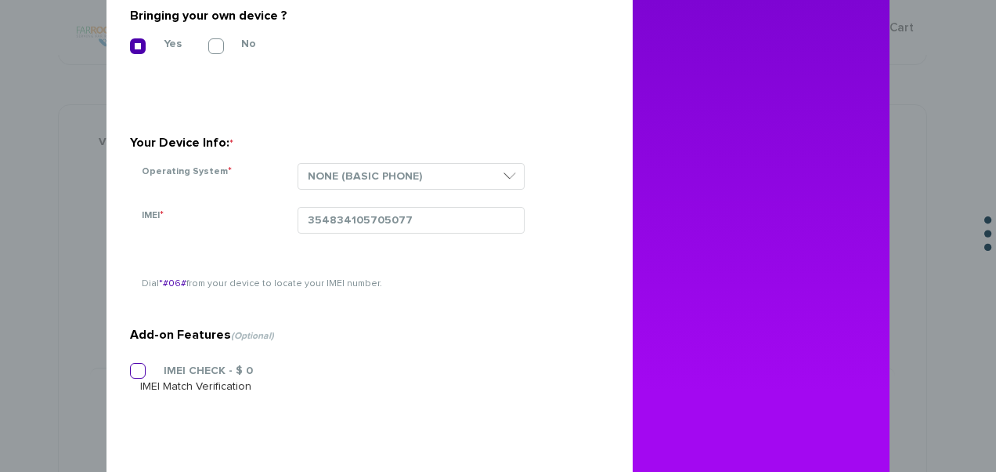
click at [160, 369] on label "IMEI CHECK - $ 0" at bounding box center [196, 370] width 113 height 14
click at [130, 366] on input "IMEI CHECK - $ 0" at bounding box center [130, 366] width 0 height 0
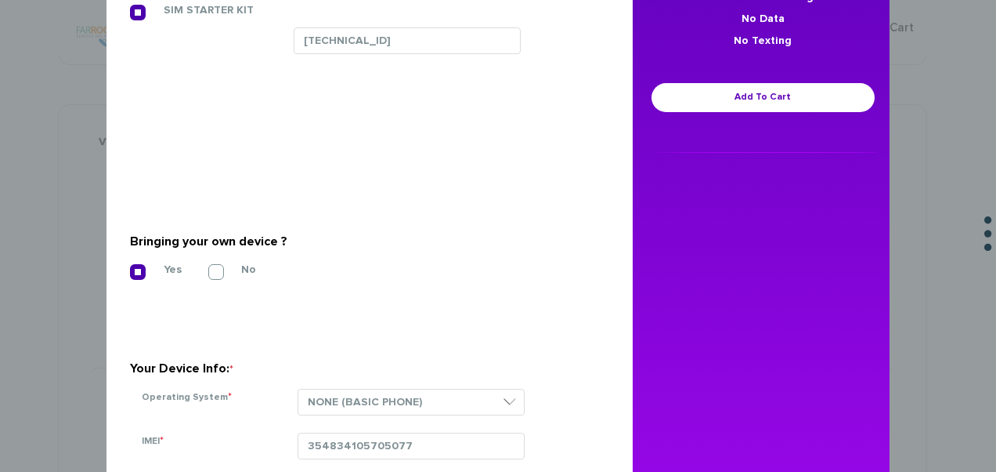
scroll to position [151, 0]
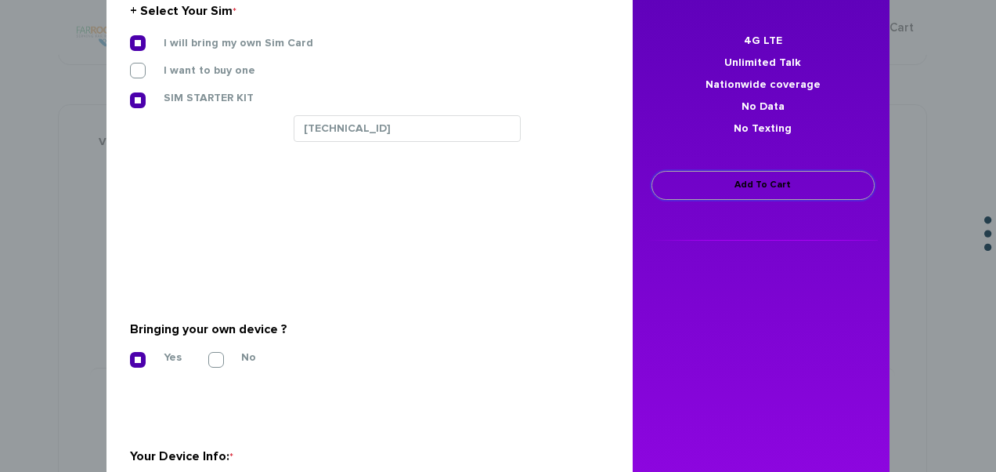
click at [740, 192] on link "Add To Cart" at bounding box center [763, 185] width 223 height 29
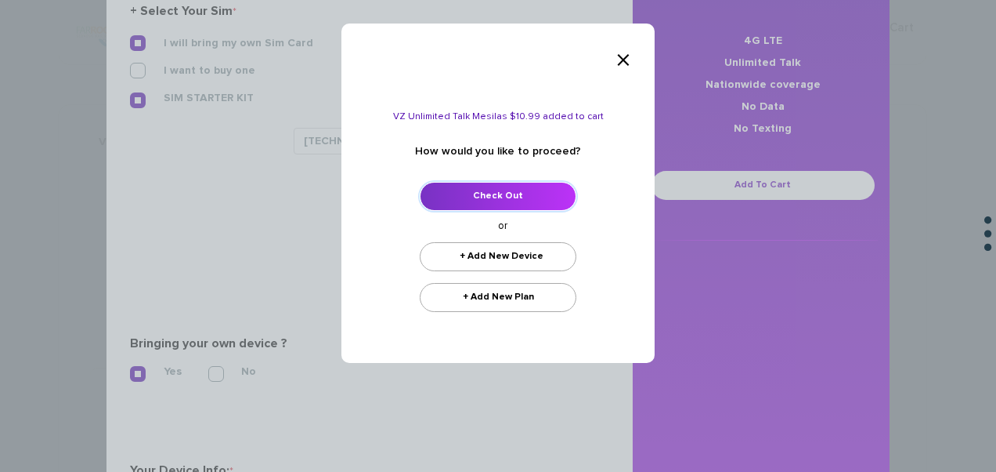
click at [523, 201] on link "Check Out" at bounding box center [498, 196] width 157 height 29
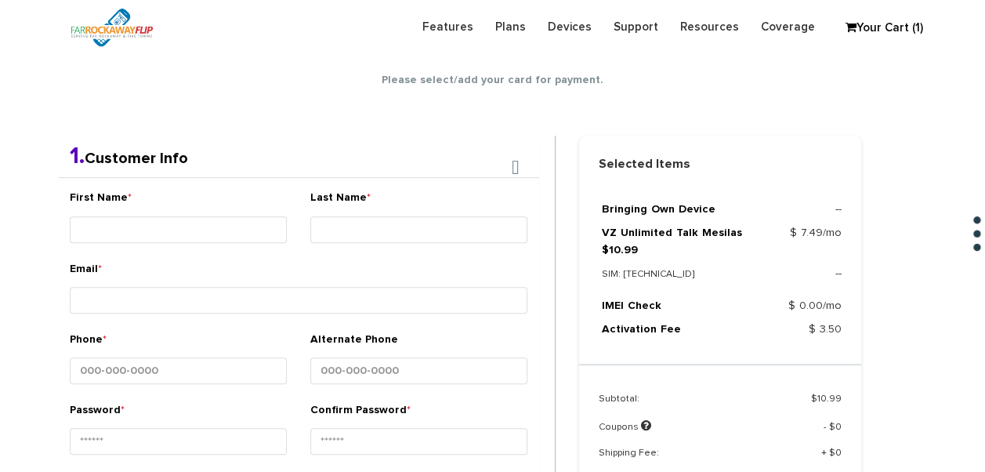
scroll to position [276, 0]
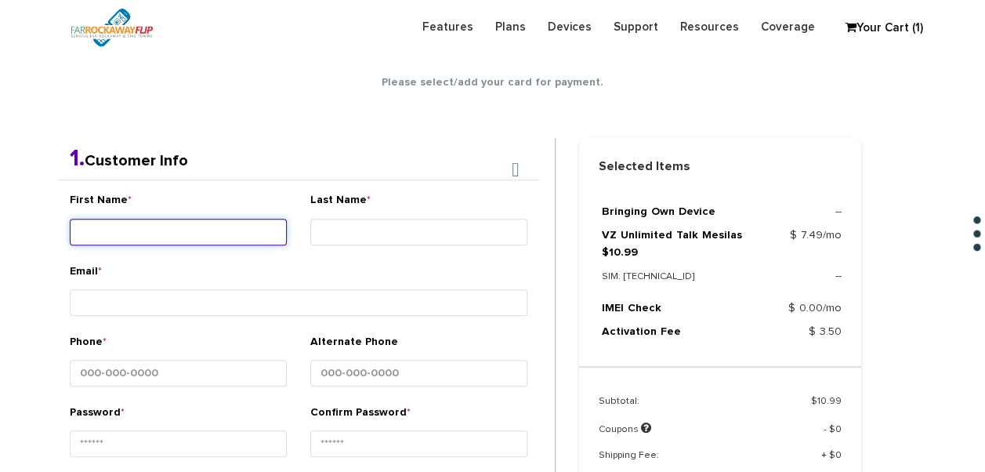
click at [157, 227] on input "First Name *" at bounding box center [178, 232] width 217 height 27
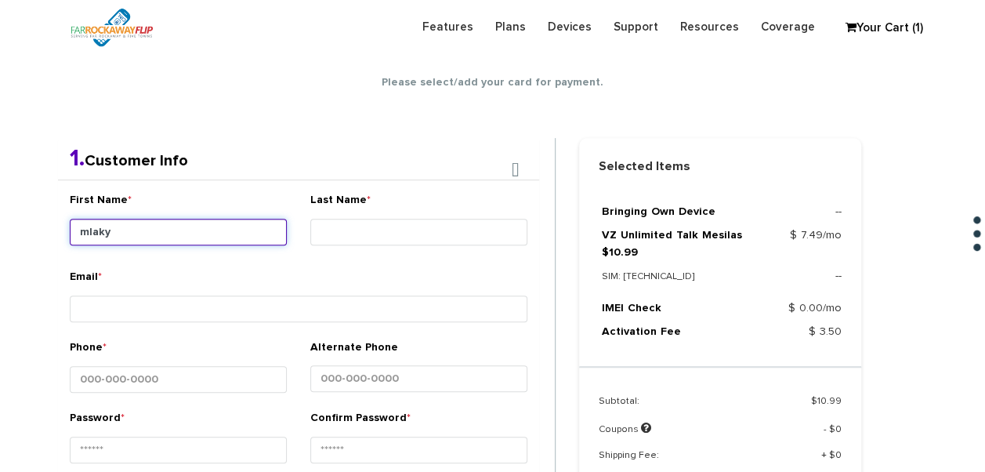
click at [157, 226] on input "mlaky" at bounding box center [178, 232] width 217 height 27
type input "[PERSON_NAME]"
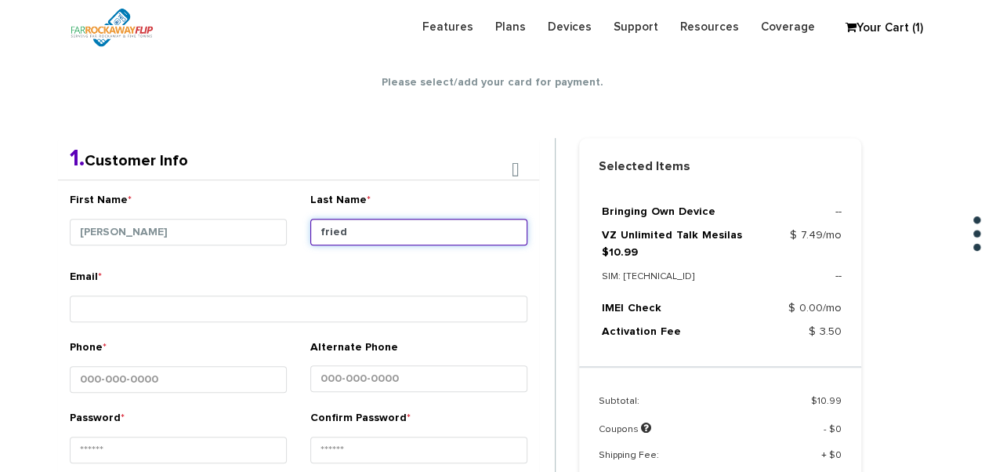
type input "fried"
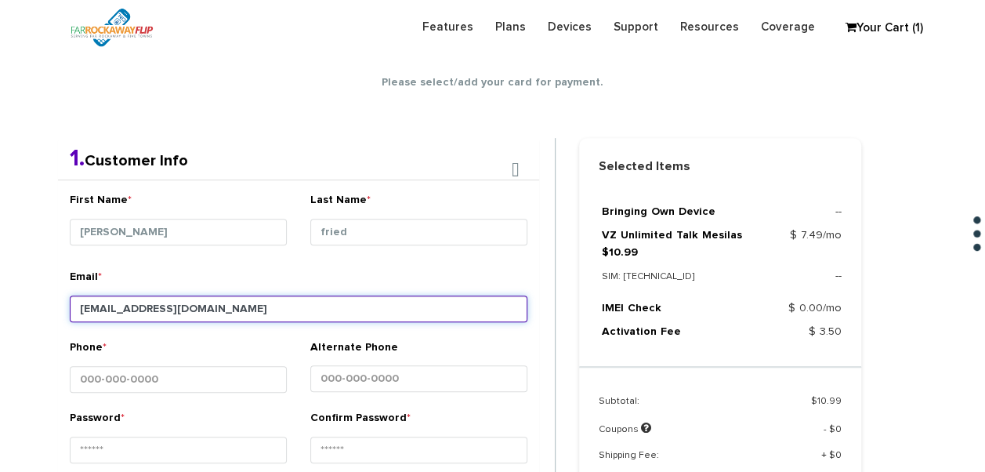
type input "[EMAIL_ADDRESS][DOMAIN_NAME]"
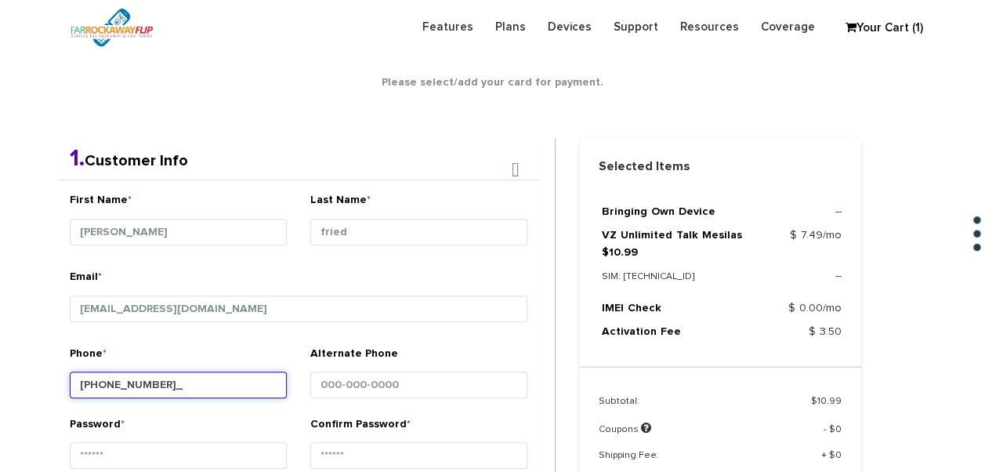
type input "917-805-6099"
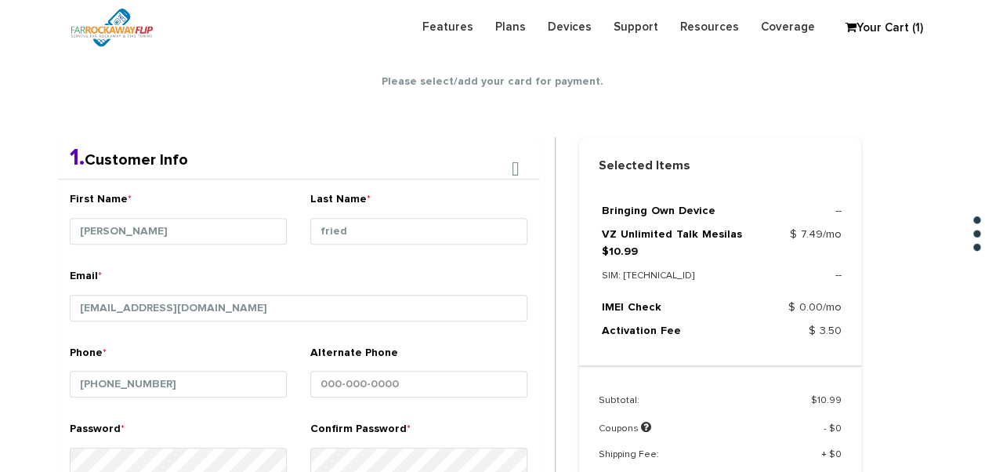
scroll to position [575, 0]
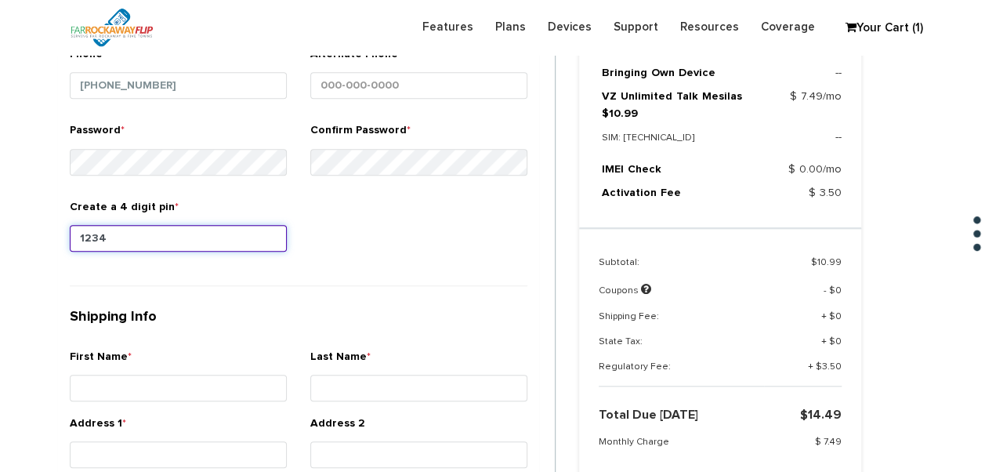
type input "1234"
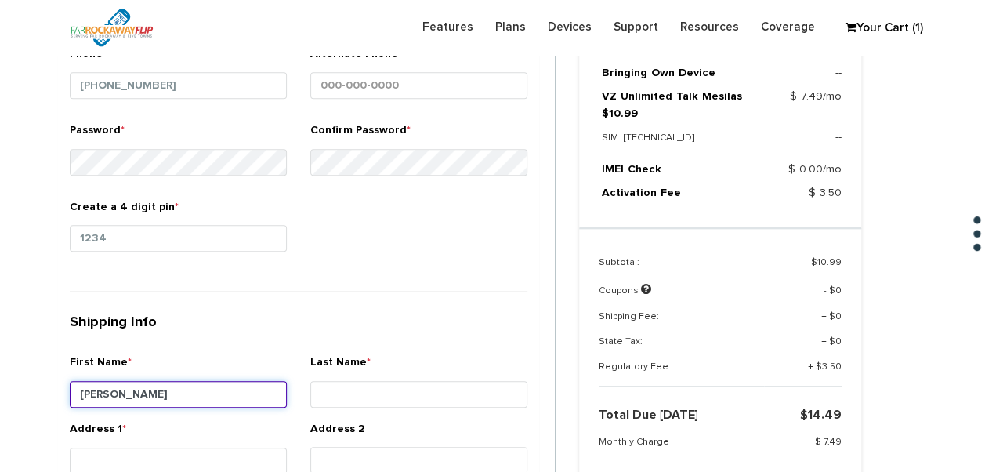
type input "[PERSON_NAME]"
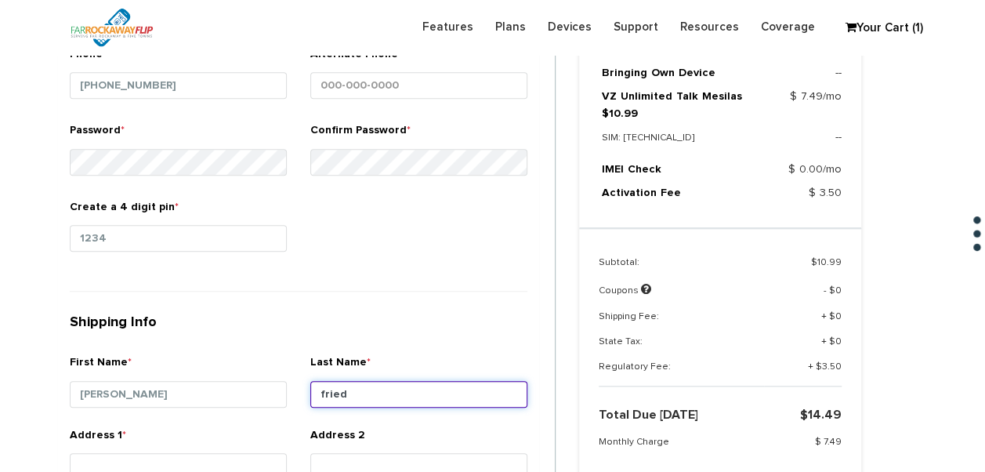
type input "fried"
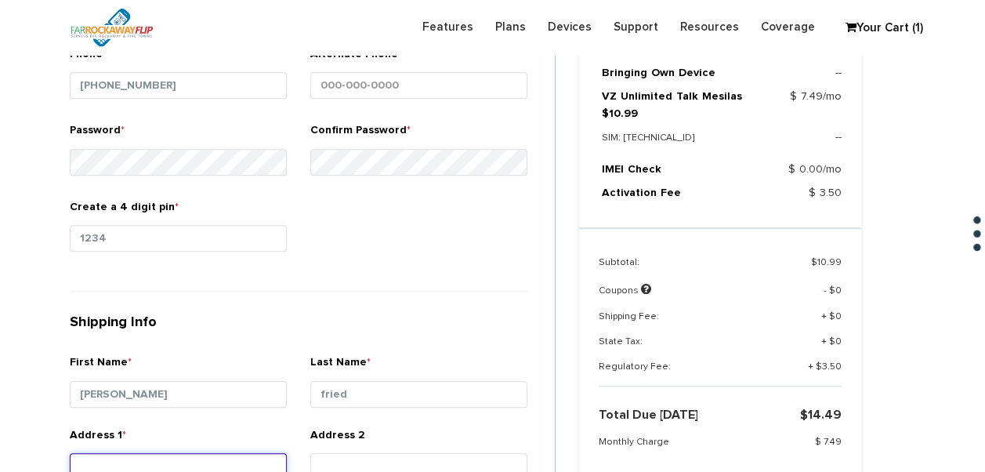
scroll to position [579, 0]
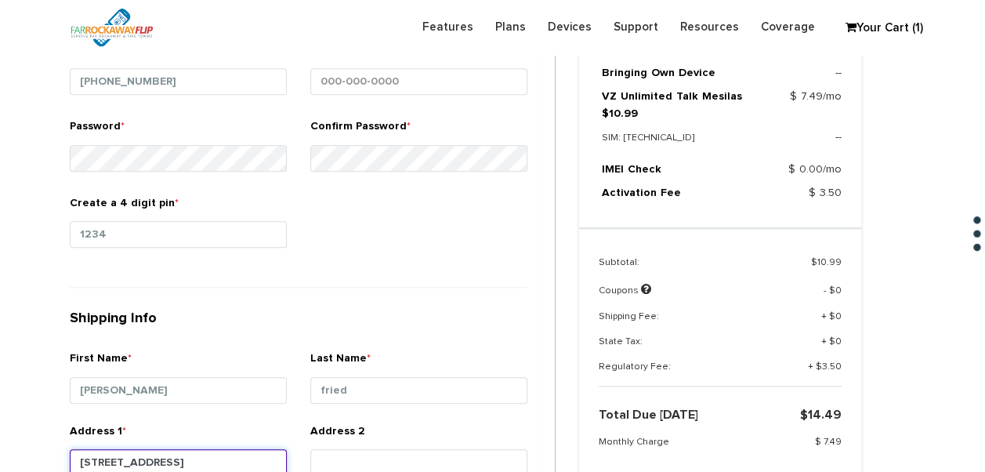
type input "[STREET_ADDRESS]"
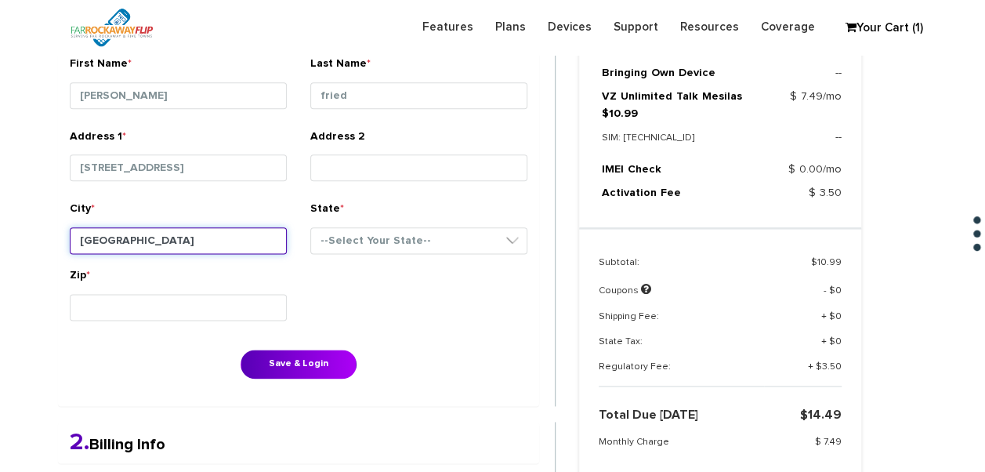
type input "[GEOGRAPHIC_DATA]"
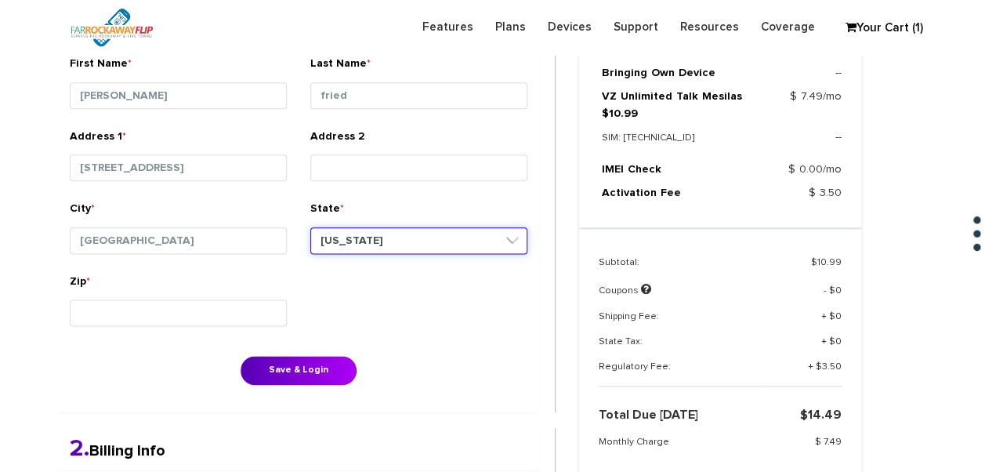
select select "NY"
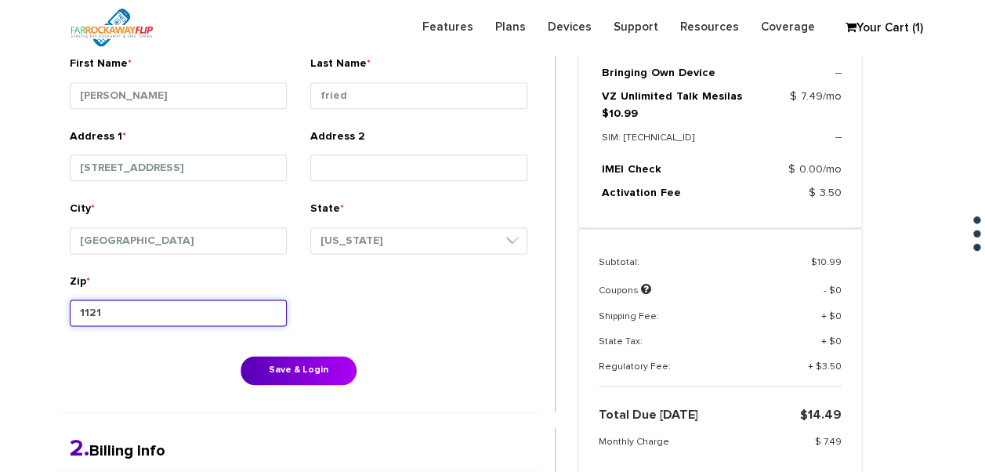
type input "11219"
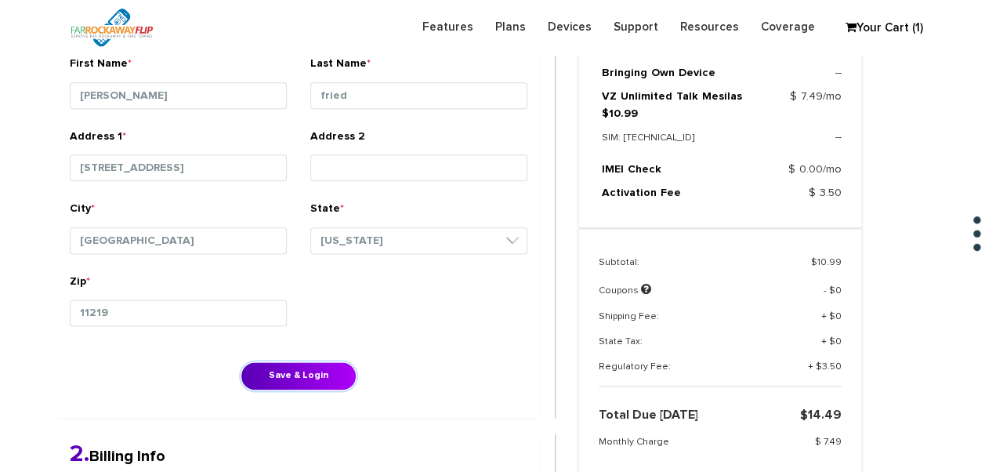
click at [240, 361] on button "Save & Login" at bounding box center [298, 375] width 116 height 29
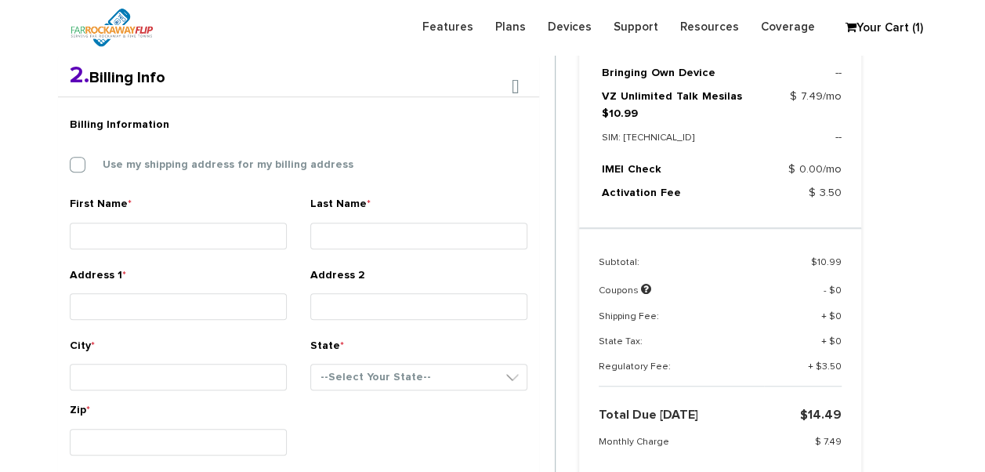
click at [174, 154] on div "Billing Information Use my shipping address for my billing address" at bounding box center [298, 152] width 481 height 87
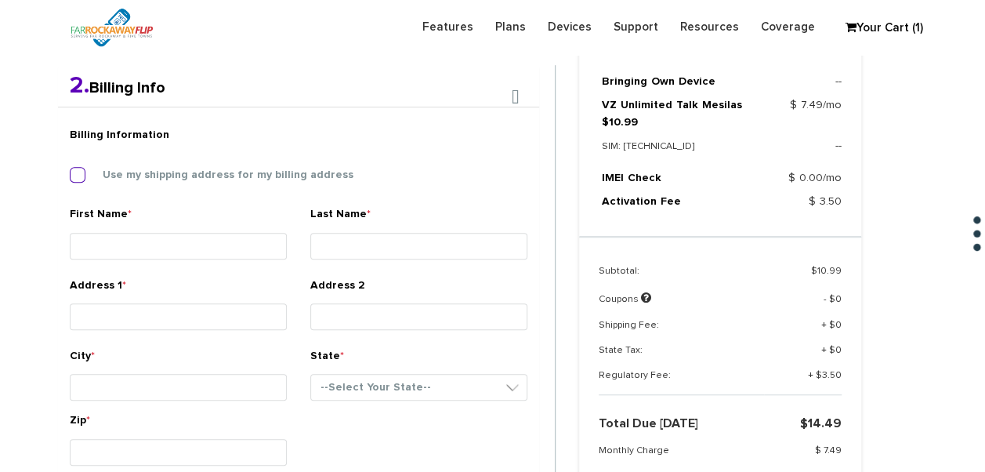
click at [177, 180] on label "Use my shipping address for my billing address" at bounding box center [216, 175] width 274 height 14
click at [70, 170] on input "Use my shipping address for my billing address" at bounding box center [70, 170] width 0 height 0
type input "[PERSON_NAME]"
type input "fried"
type input "[STREET_ADDRESS]"
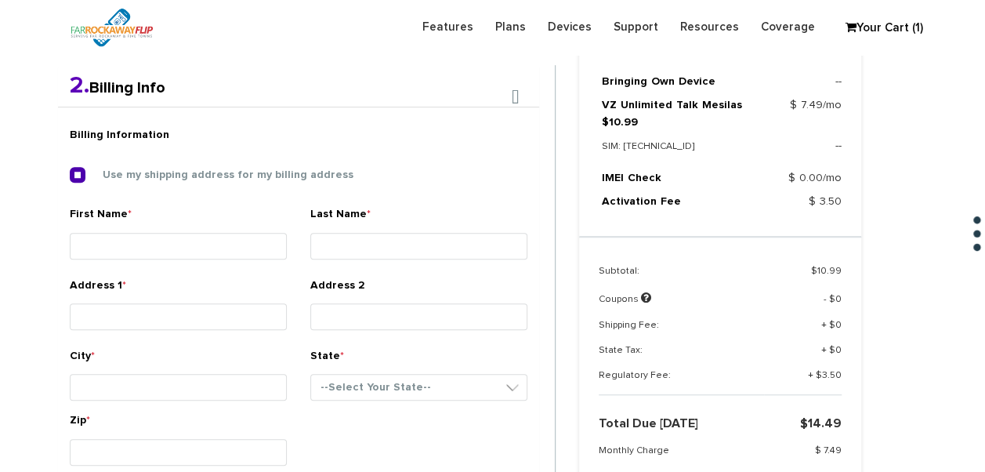
type input "[GEOGRAPHIC_DATA]"
select select "NY"
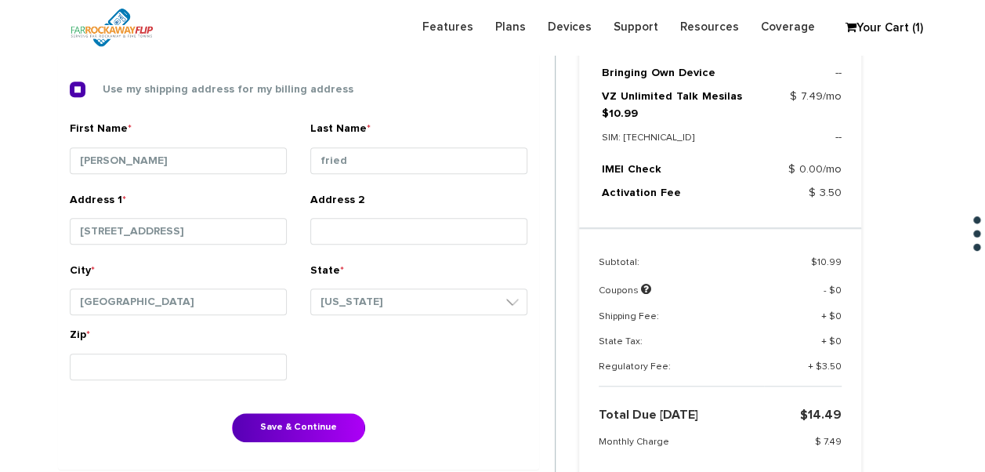
scroll to position [638, 0]
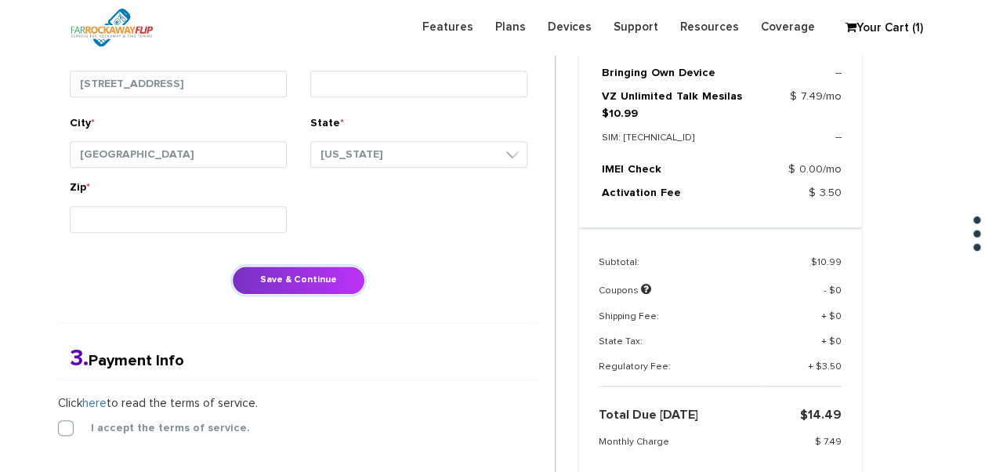
click at [296, 285] on button "Save & Continue" at bounding box center [298, 280] width 133 height 29
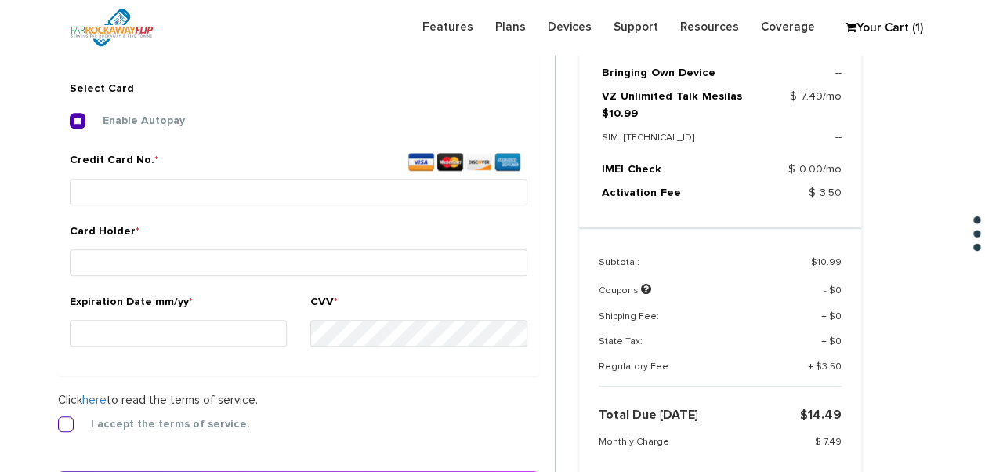
click at [67, 420] on label "I accept the terms of service." at bounding box center [158, 424] width 183 height 14
click at [58, 420] on input "I accept the terms of service." at bounding box center [58, 420] width 0 height 0
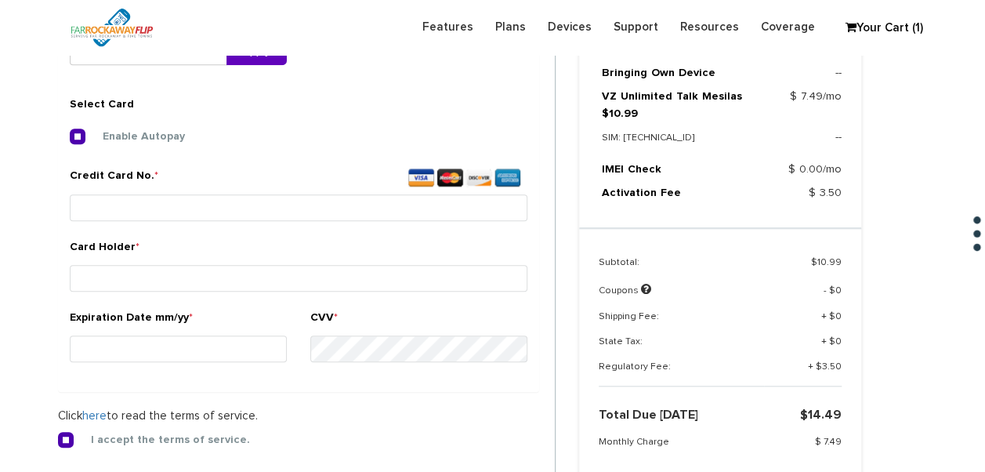
scroll to position [583, 0]
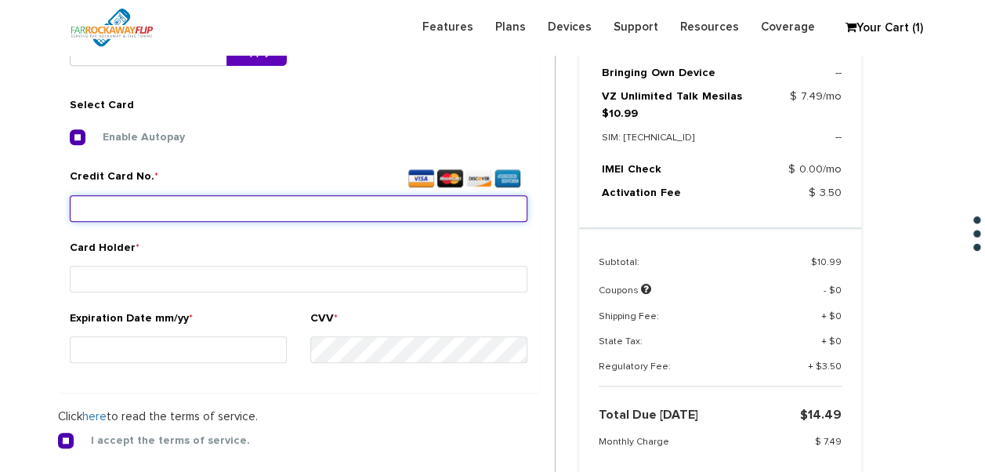
click at [171, 202] on input "Credit Card No. *" at bounding box center [298, 208] width 457 height 27
type input "[CREDIT_CARD_NUMBER]"
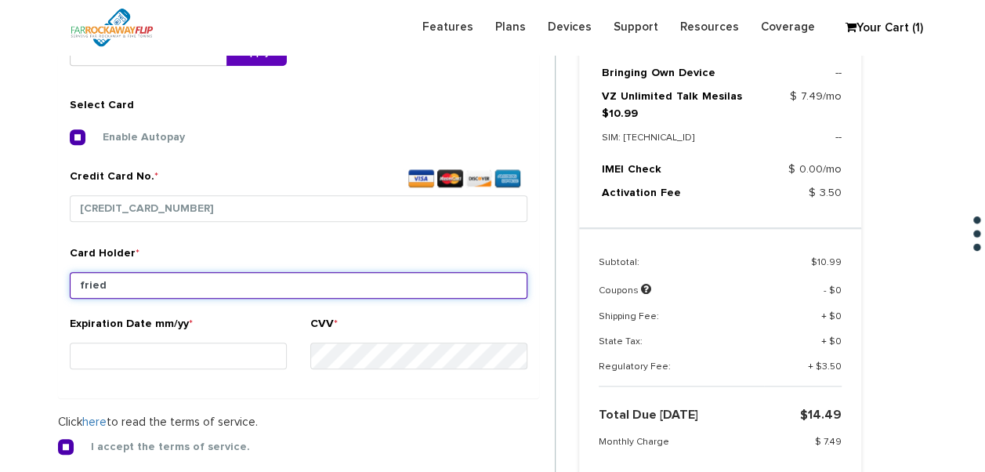
type input "fried"
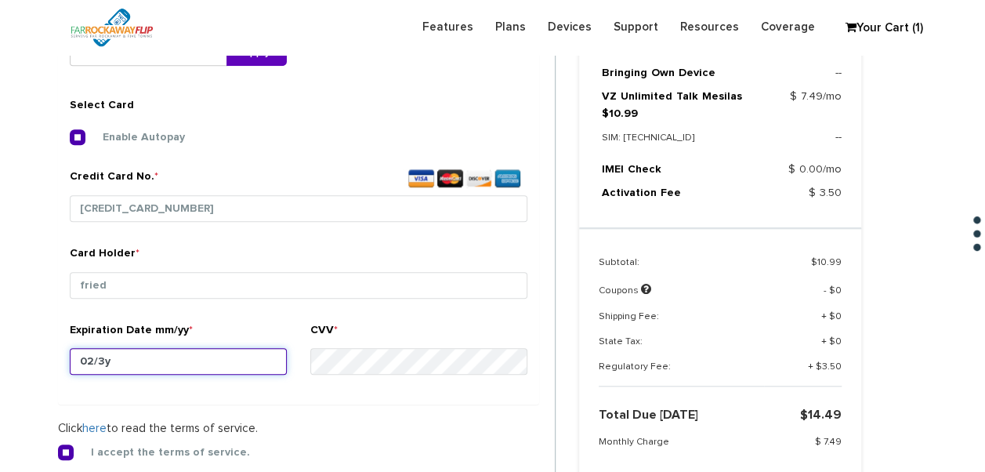
type input "02/30"
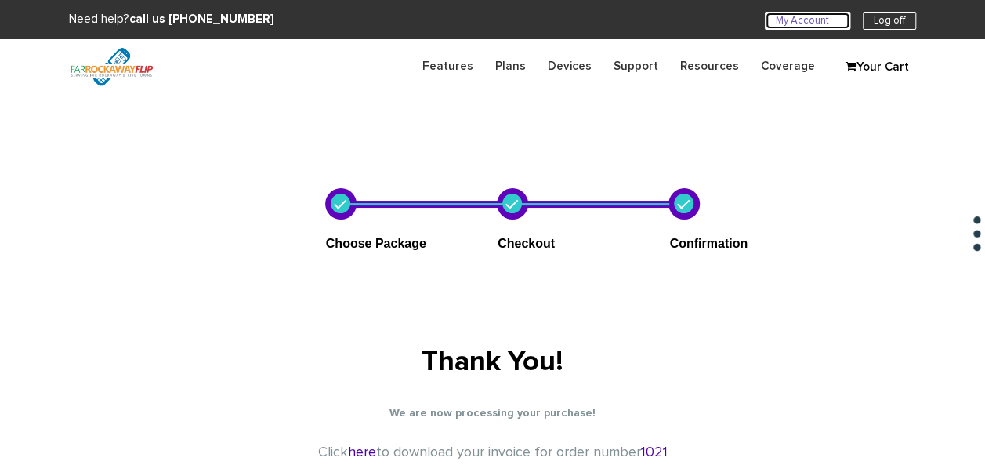
click at [810, 16] on link "My Account U" at bounding box center [807, 21] width 85 height 18
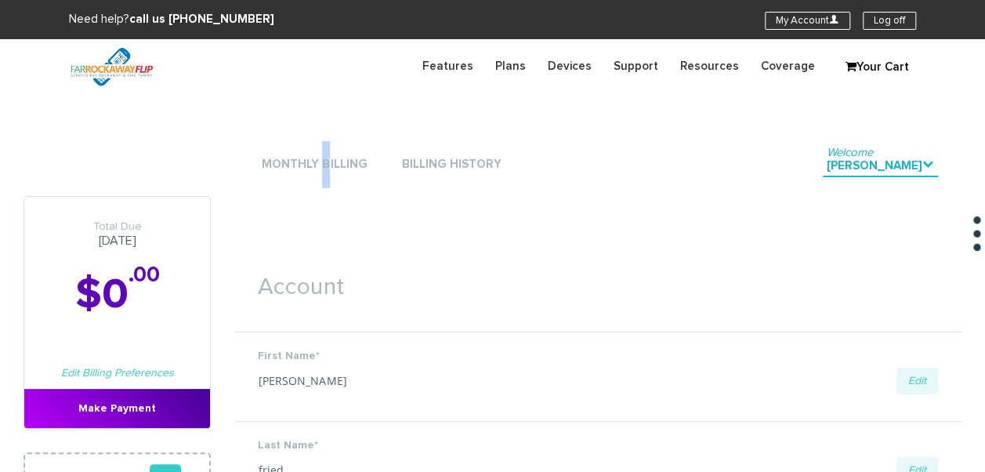
click at [324, 177] on li "Monthly Billing" at bounding box center [314, 164] width 113 height 47
click at [325, 171] on link "Monthly Billing" at bounding box center [314, 164] width 113 height 21
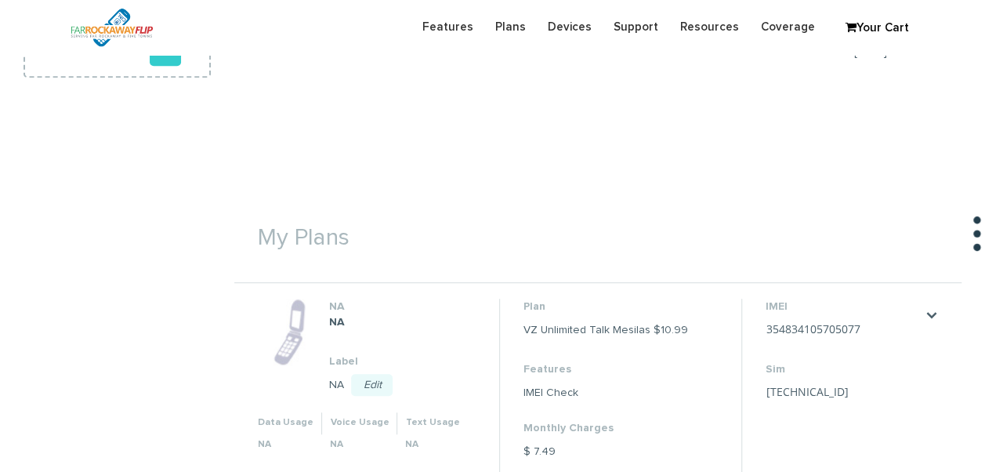
scroll to position [548, 0]
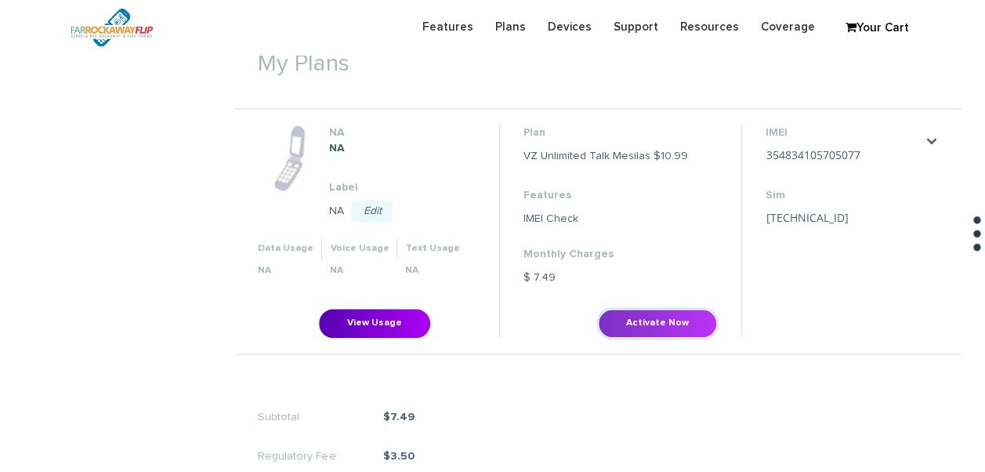
click at [664, 319] on button "Activate Now" at bounding box center [657, 323] width 119 height 29
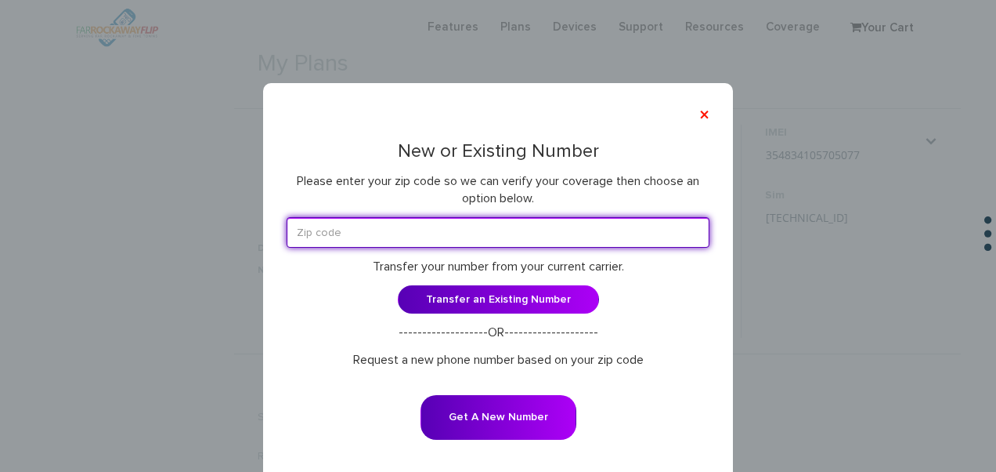
click at [490, 224] on input "text" at bounding box center [498, 232] width 423 height 31
type input "11230"
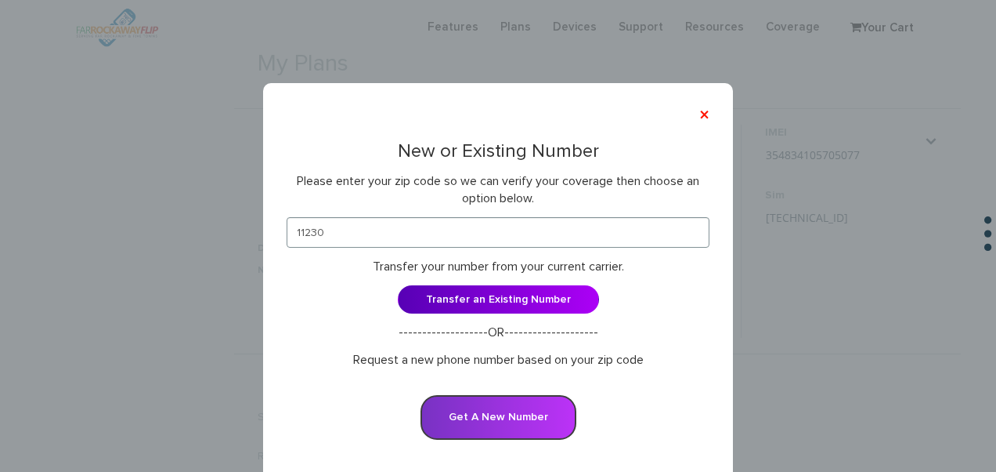
click at [546, 401] on button "Get A New Number" at bounding box center [499, 417] width 156 height 45
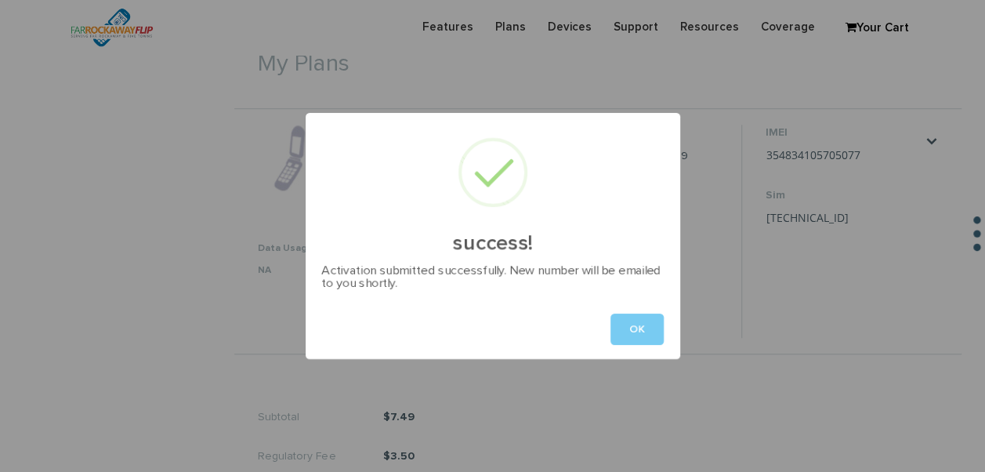
click at [649, 316] on button "OK" at bounding box center [636, 328] width 53 height 31
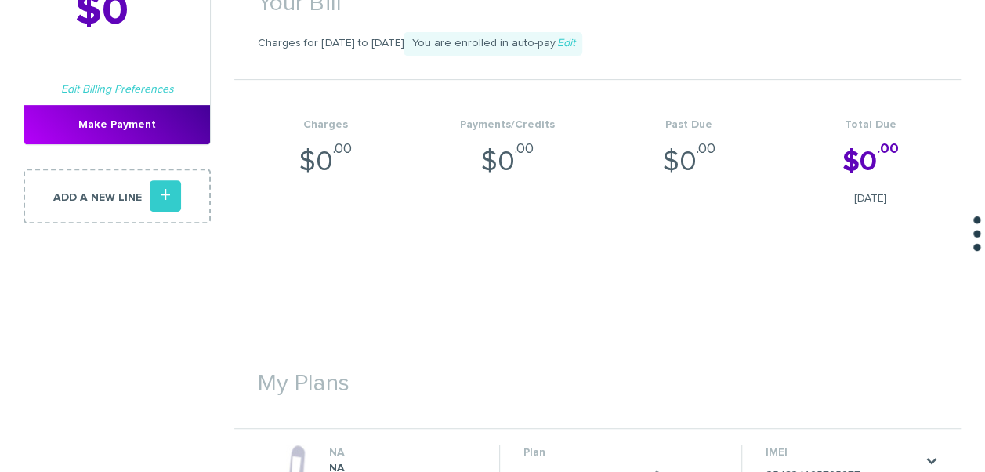
scroll to position [0, 0]
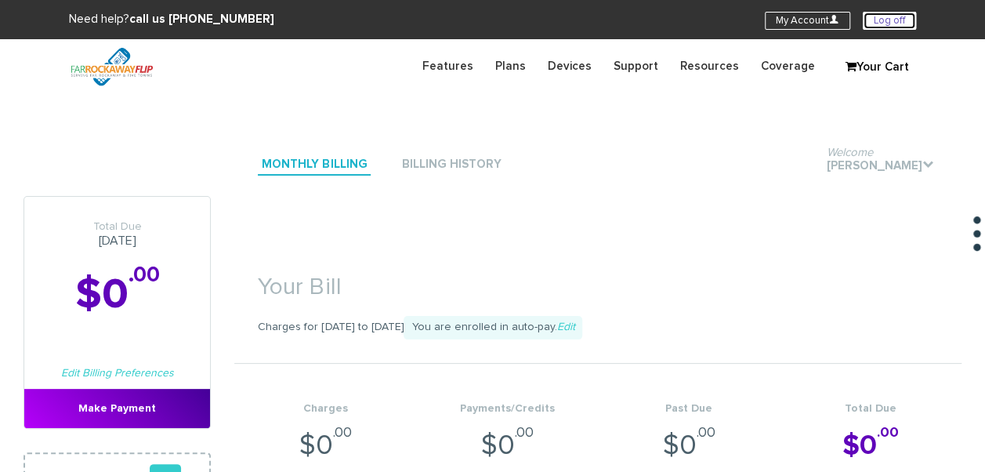
click at [897, 26] on link "Log off" at bounding box center [888, 21] width 53 height 18
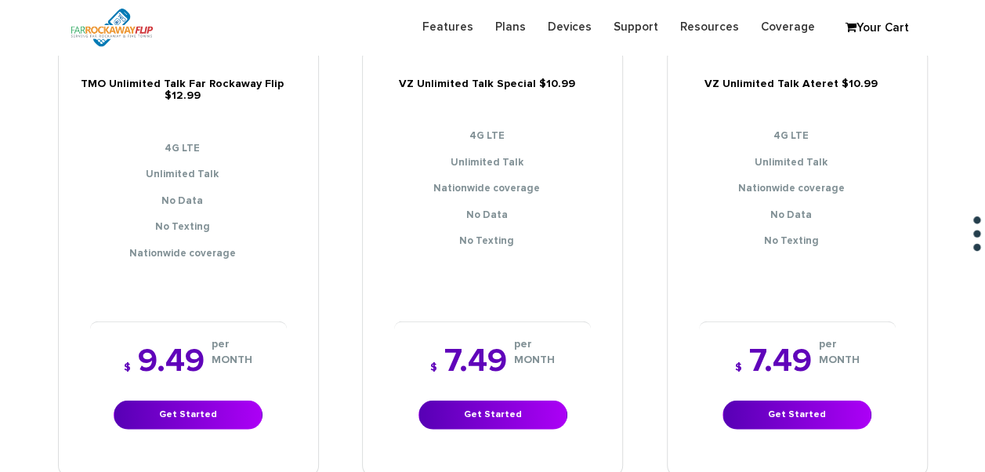
scroll to position [1645, 0]
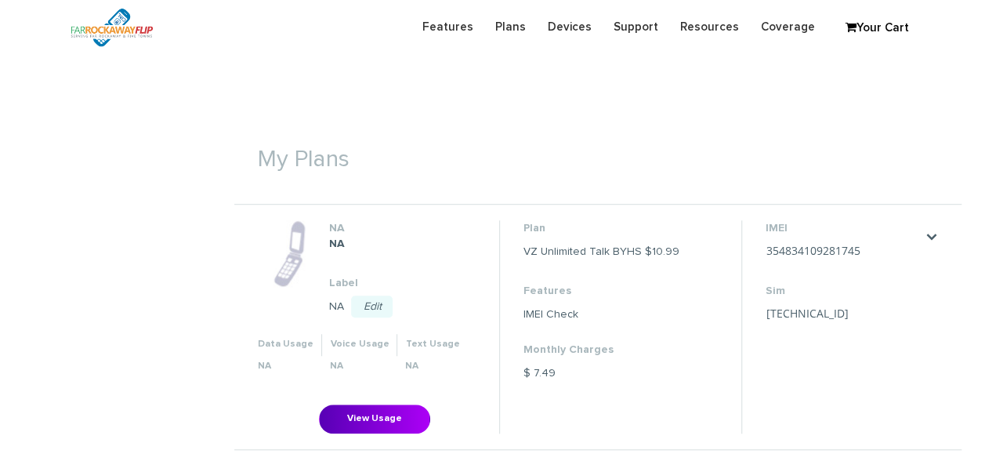
scroll to position [548, 0]
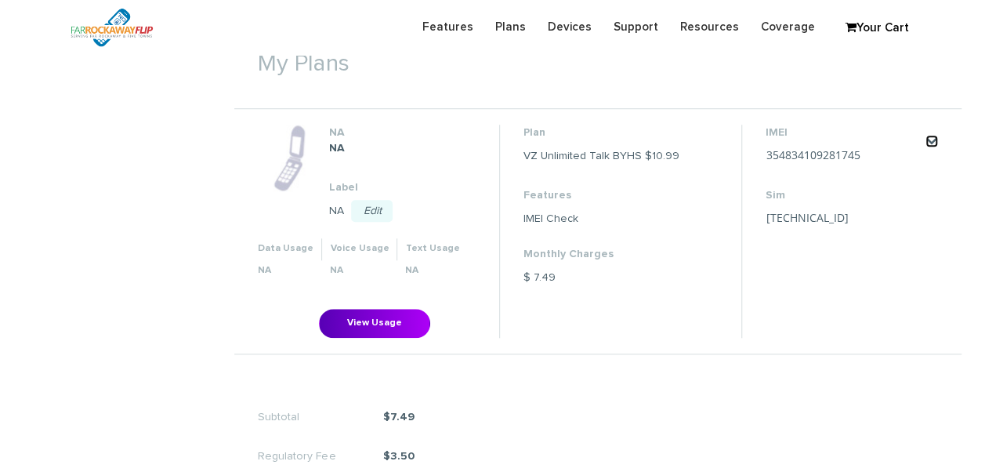
click at [927, 139] on link "." at bounding box center [931, 141] width 13 height 13
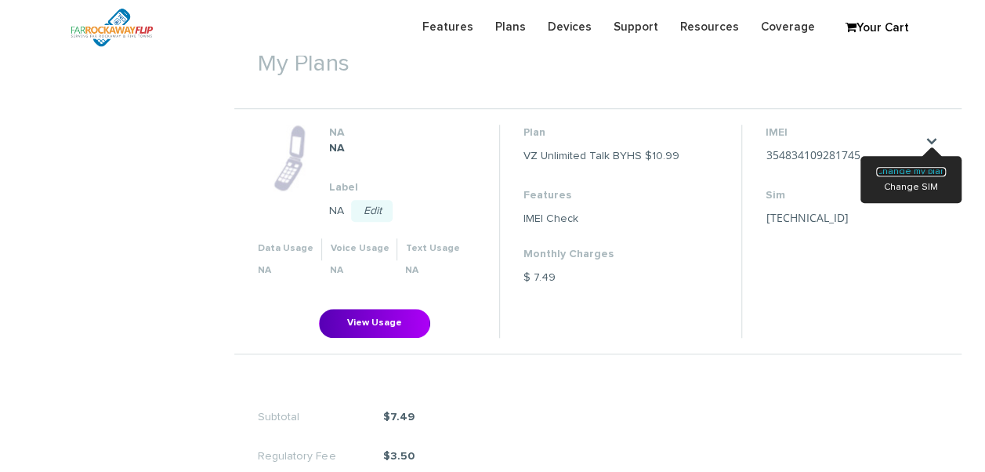
click at [913, 174] on link "Change my plan" at bounding box center [911, 171] width 70 height 9
